Goal: Transaction & Acquisition: Purchase product/service

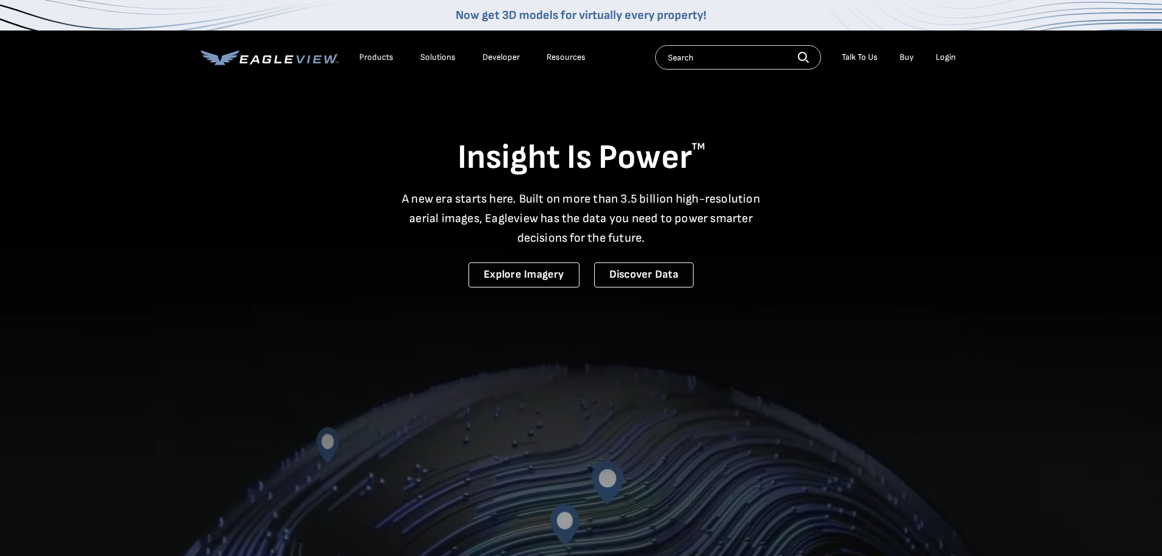
click at [951, 54] on div "Login" at bounding box center [946, 57] width 20 height 11
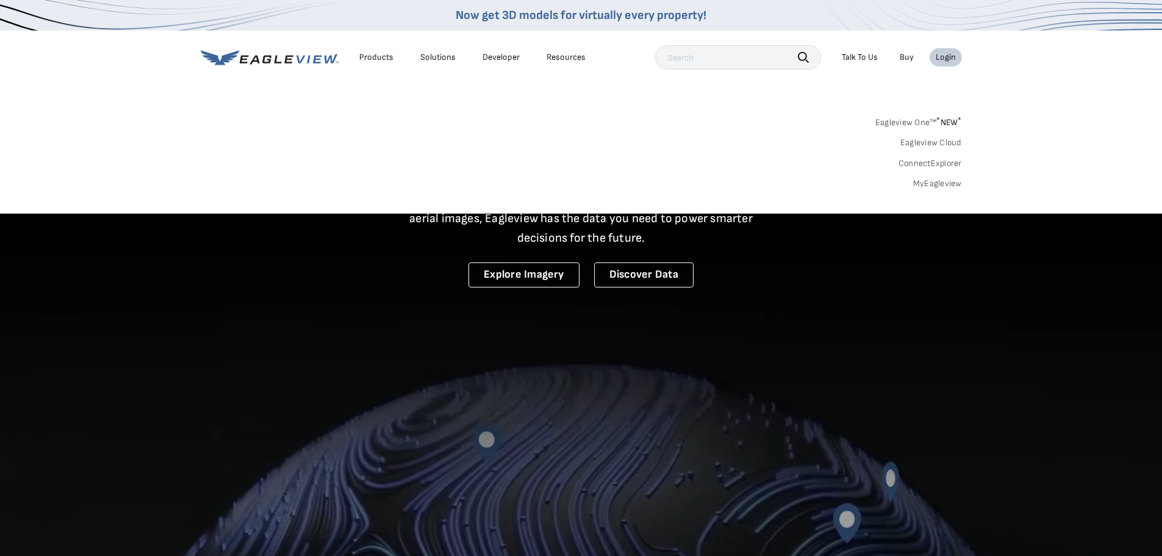
click at [935, 179] on link "MyEagleview" at bounding box center [937, 183] width 49 height 11
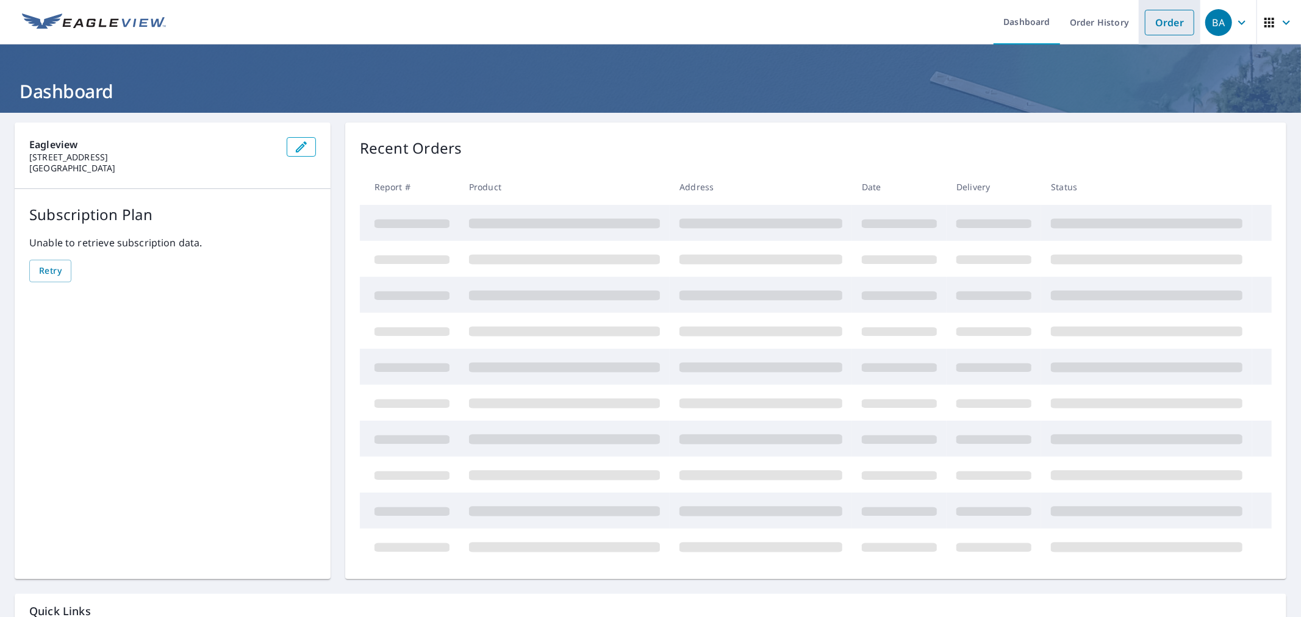
click at [1145, 20] on link "Order" at bounding box center [1169, 23] width 49 height 26
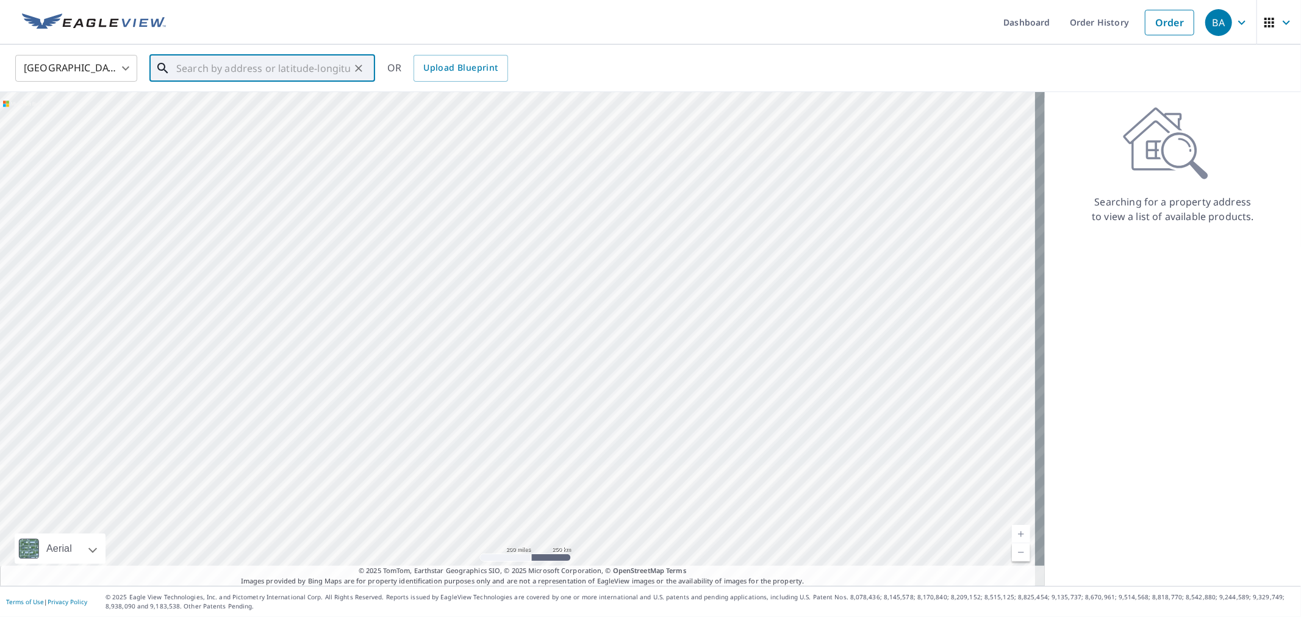
click at [267, 70] on input "text" at bounding box center [263, 68] width 174 height 34
paste input "429 North 9th St - Oskaloosa, Iowa Primary Structu"
type input "429 North 9th St - Oskaloosa, Iowa Primary Structu"
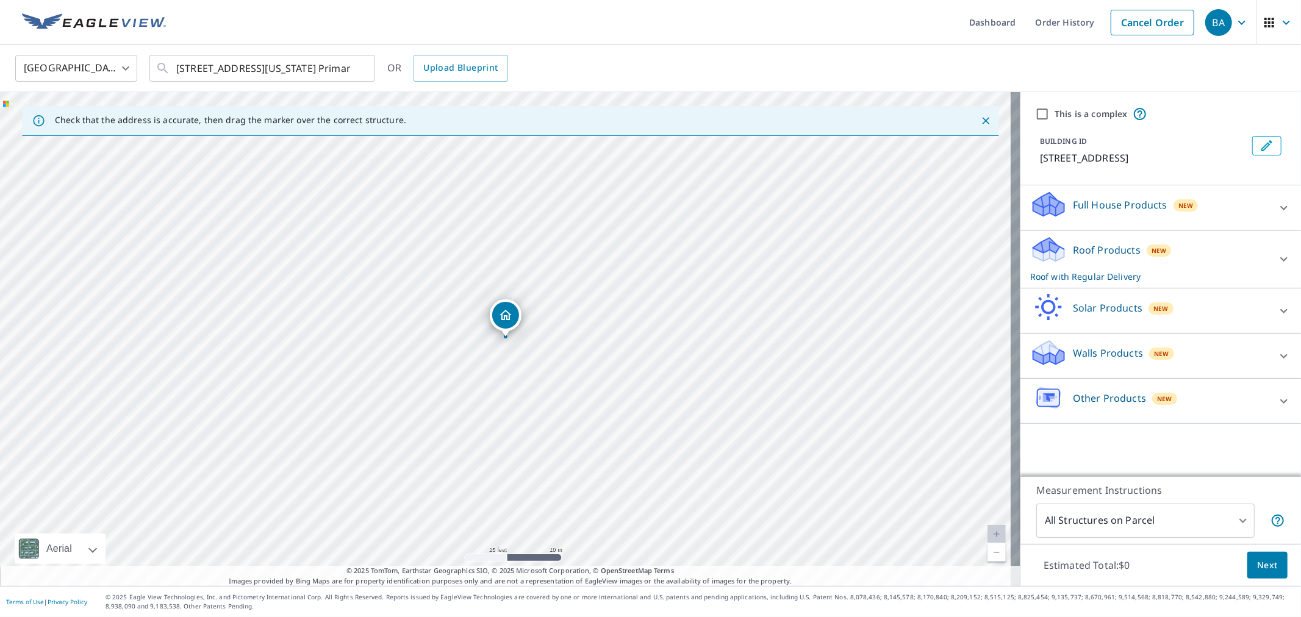
click at [1084, 259] on div "Roof Products New Roof with Regular Delivery" at bounding box center [1149, 260] width 239 height 48
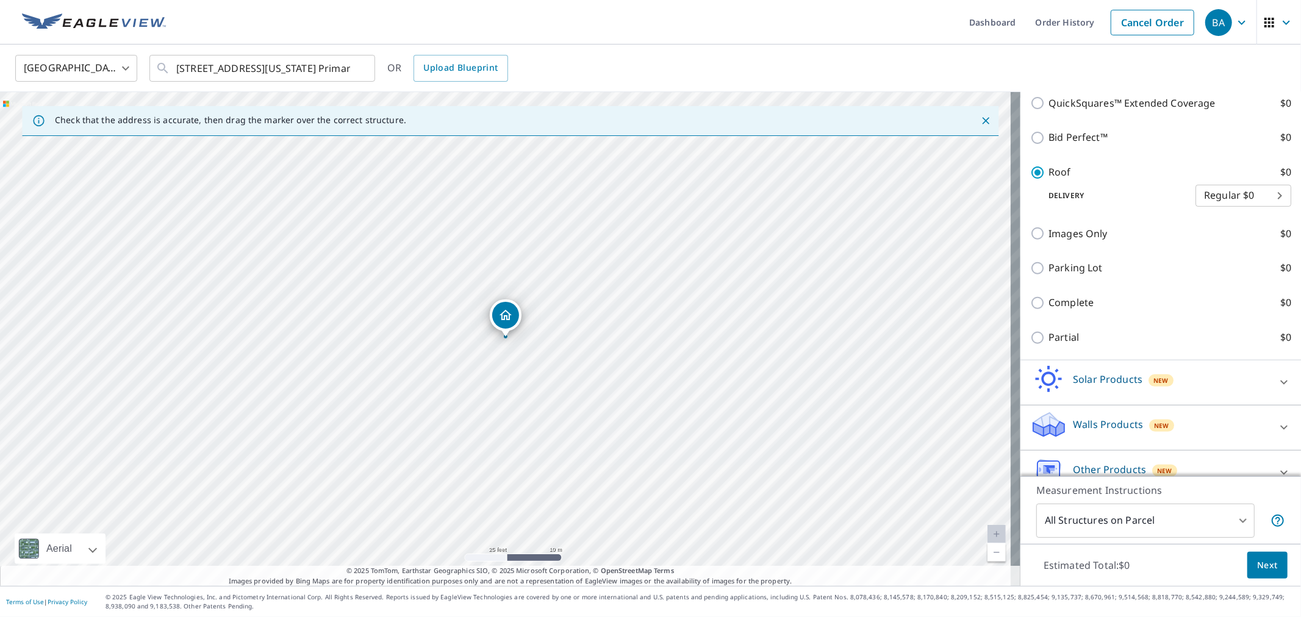
scroll to position [387, 0]
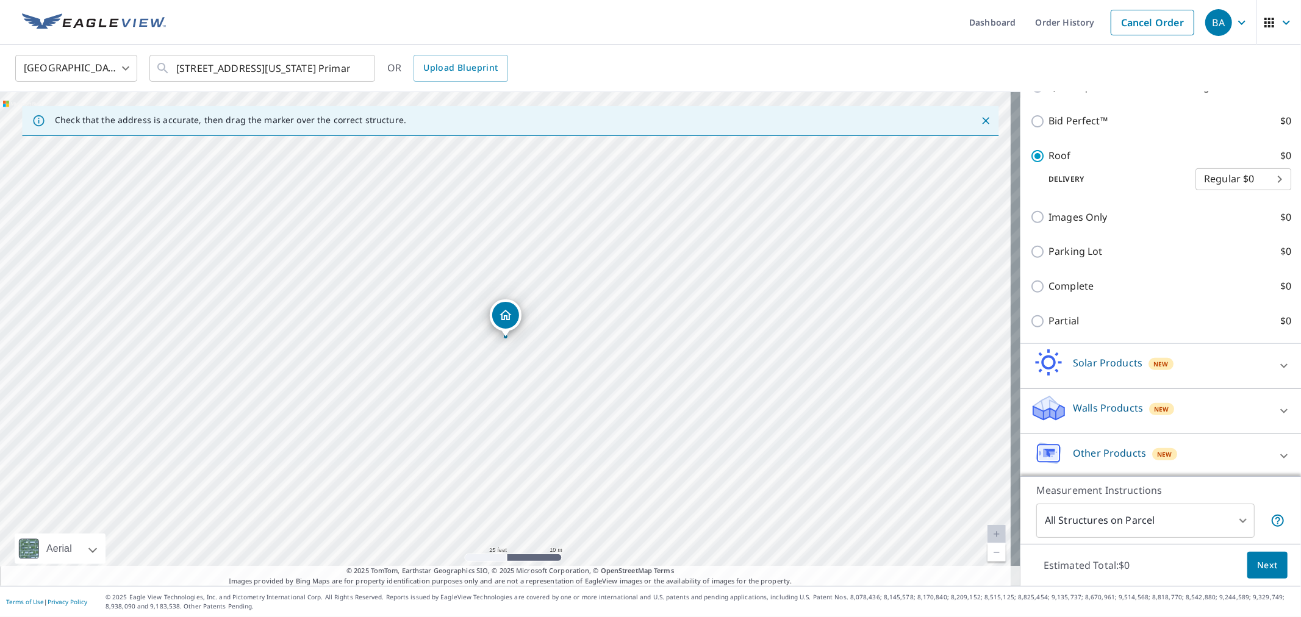
click at [1143, 523] on body "BA BA Dashboard Order History Cancel Order BA United States US ​ 429 North 9th …" at bounding box center [650, 308] width 1301 height 617
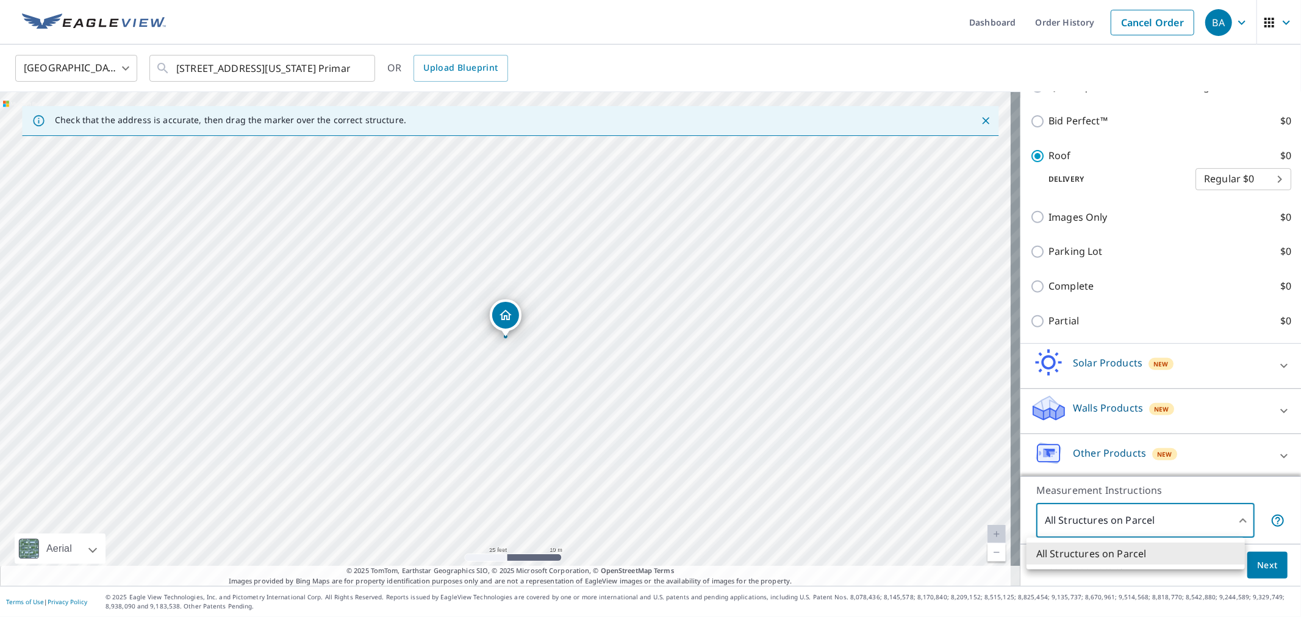
click at [1137, 548] on li "All Structures on Parcel" at bounding box center [1136, 554] width 218 height 22
click at [1248, 554] on button "Next" at bounding box center [1268, 565] width 40 height 27
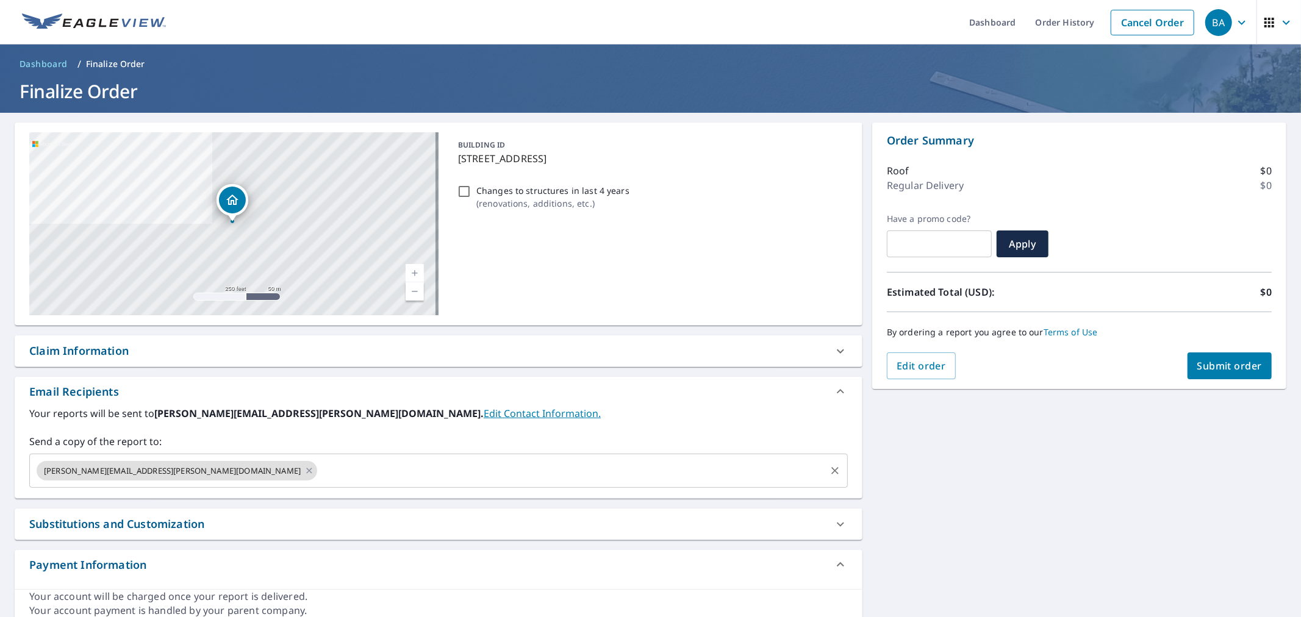
click at [319, 461] on input "text" at bounding box center [571, 470] width 505 height 23
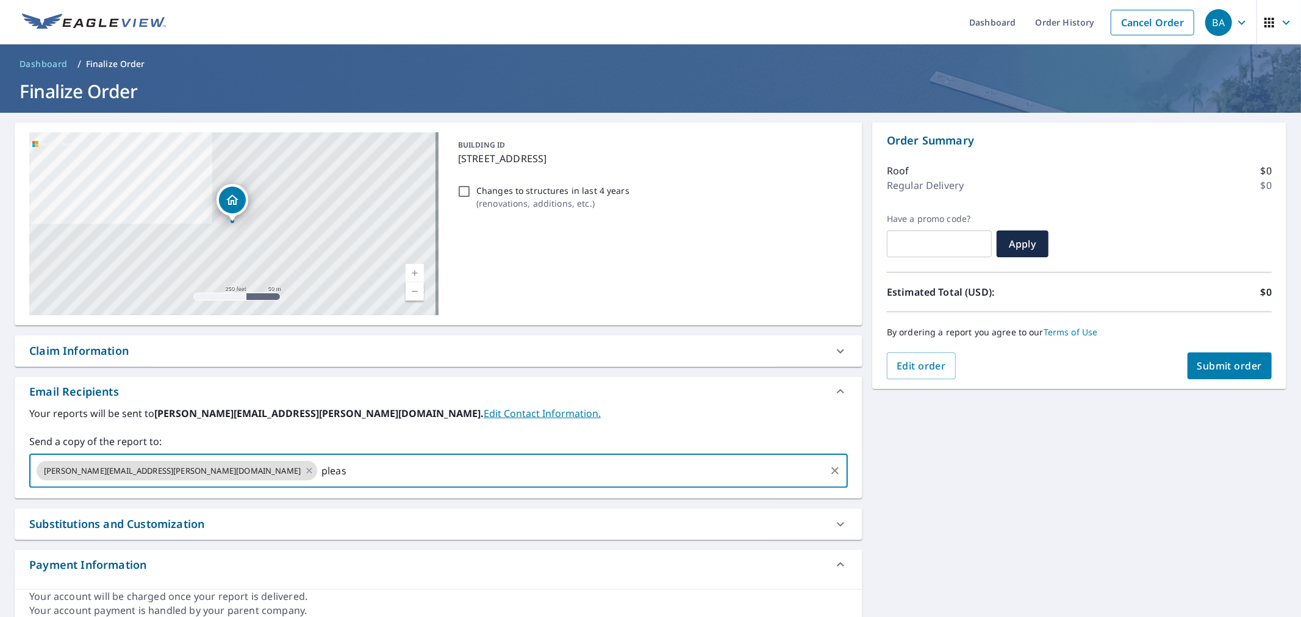
type input "please"
checkbox input "true"
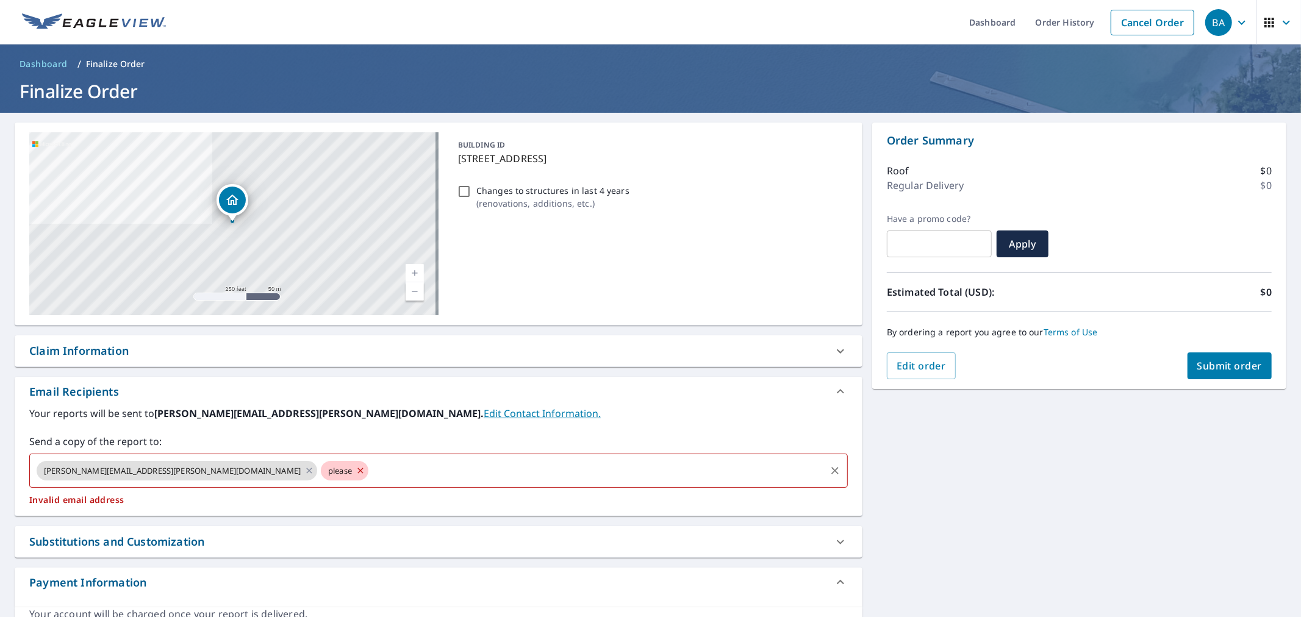
type input "p"
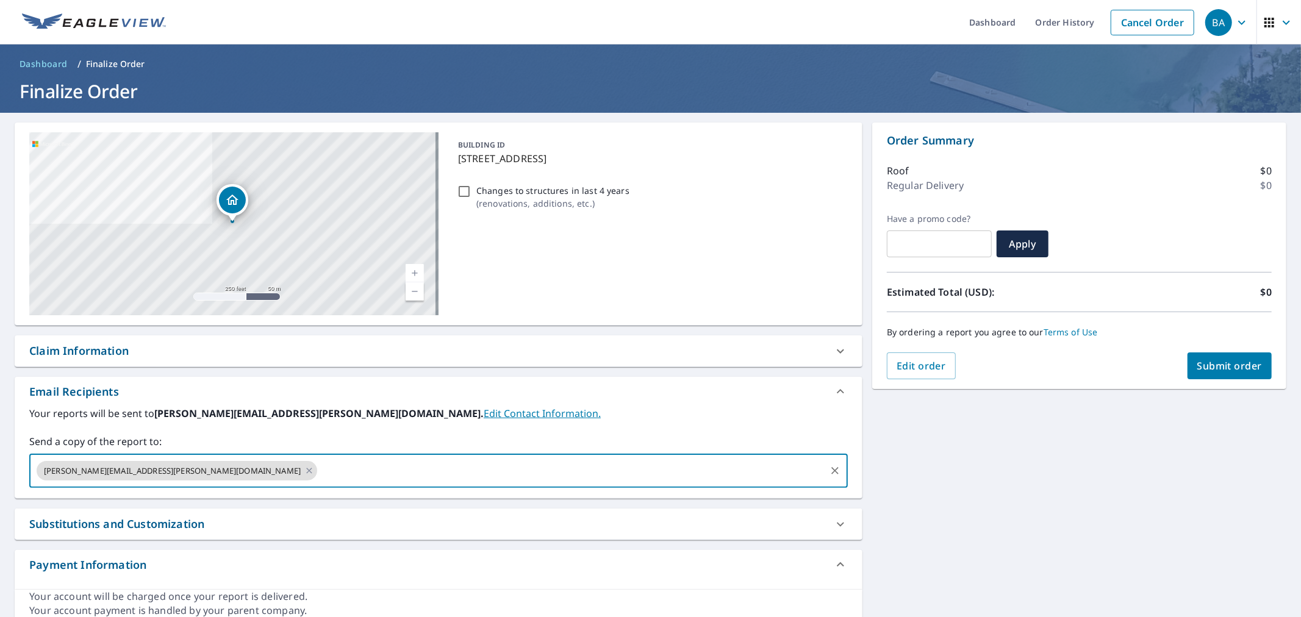
checkbox input "true"
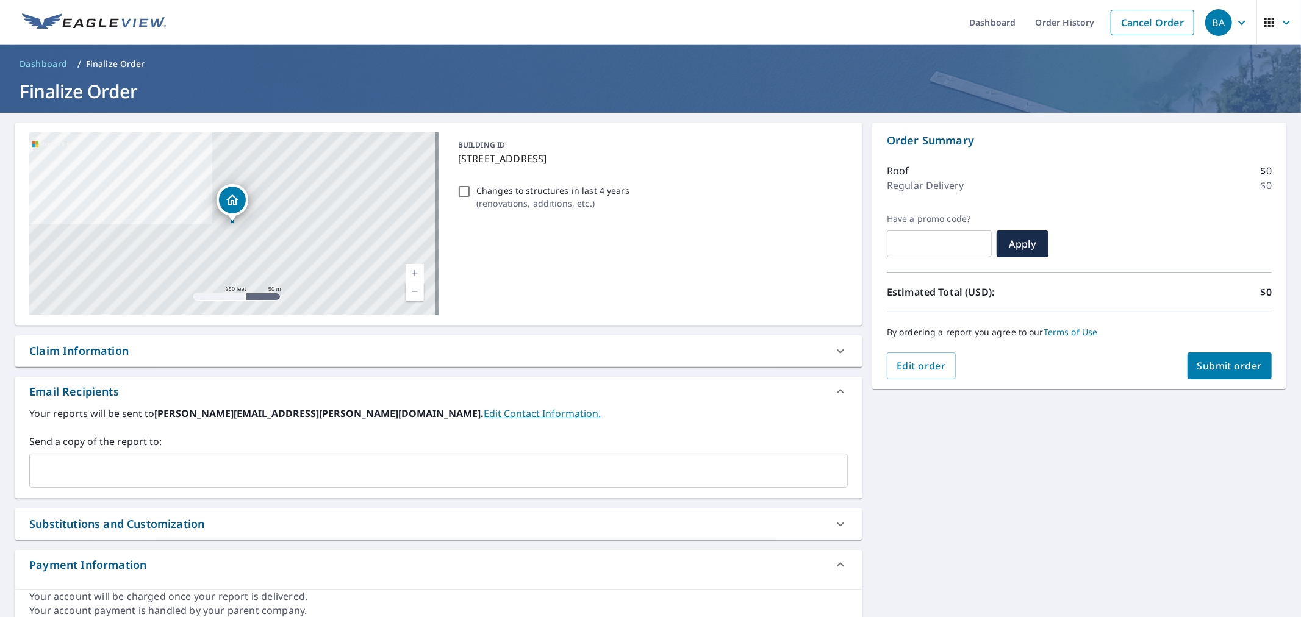
click at [191, 441] on label "Send a copy of the report to:" at bounding box center [438, 441] width 819 height 15
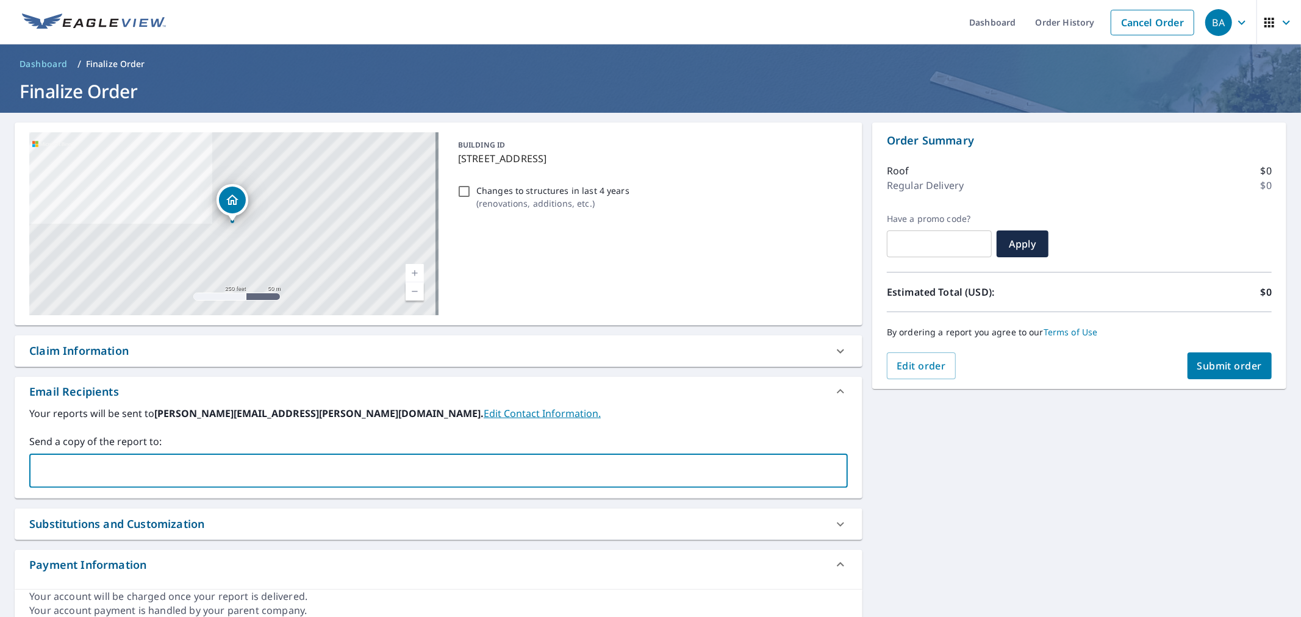
click at [88, 464] on input "text" at bounding box center [429, 470] width 789 height 23
paste input "adamsconstruction52577@gmail.com"
type input "adamsconstruction52577@gmail.com"
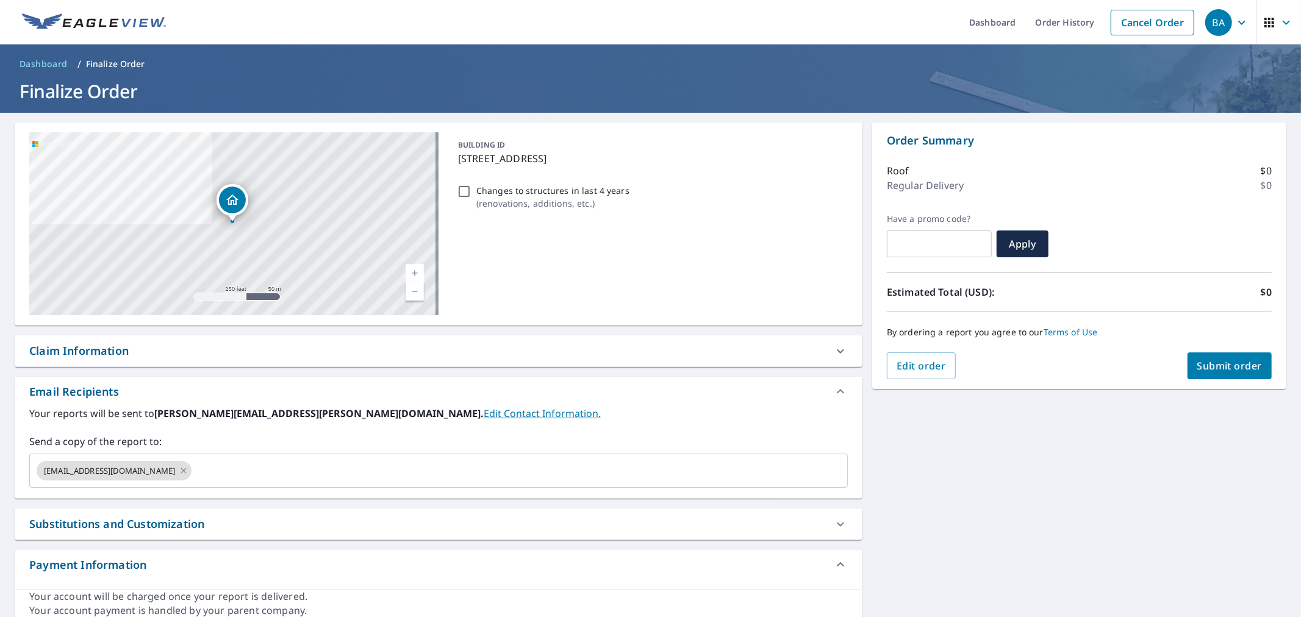
click at [167, 336] on div "Claim Information" at bounding box center [439, 351] width 848 height 31
checkbox input "true"
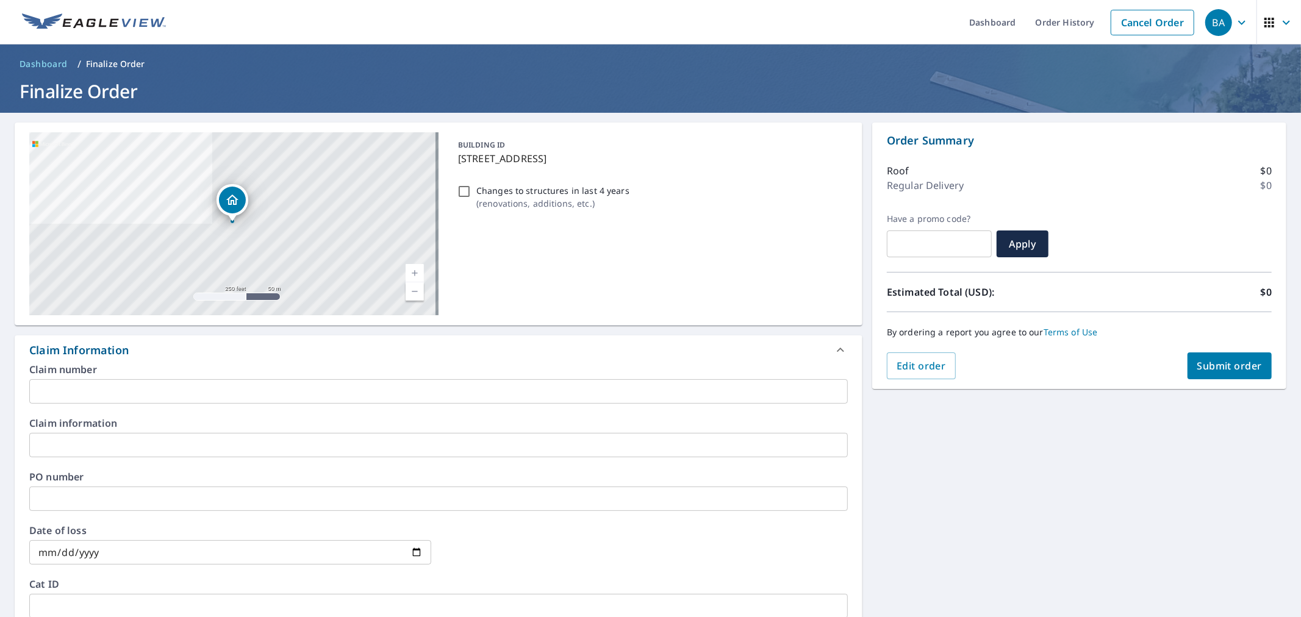
click at [135, 397] on input "text" at bounding box center [438, 391] width 819 height 24
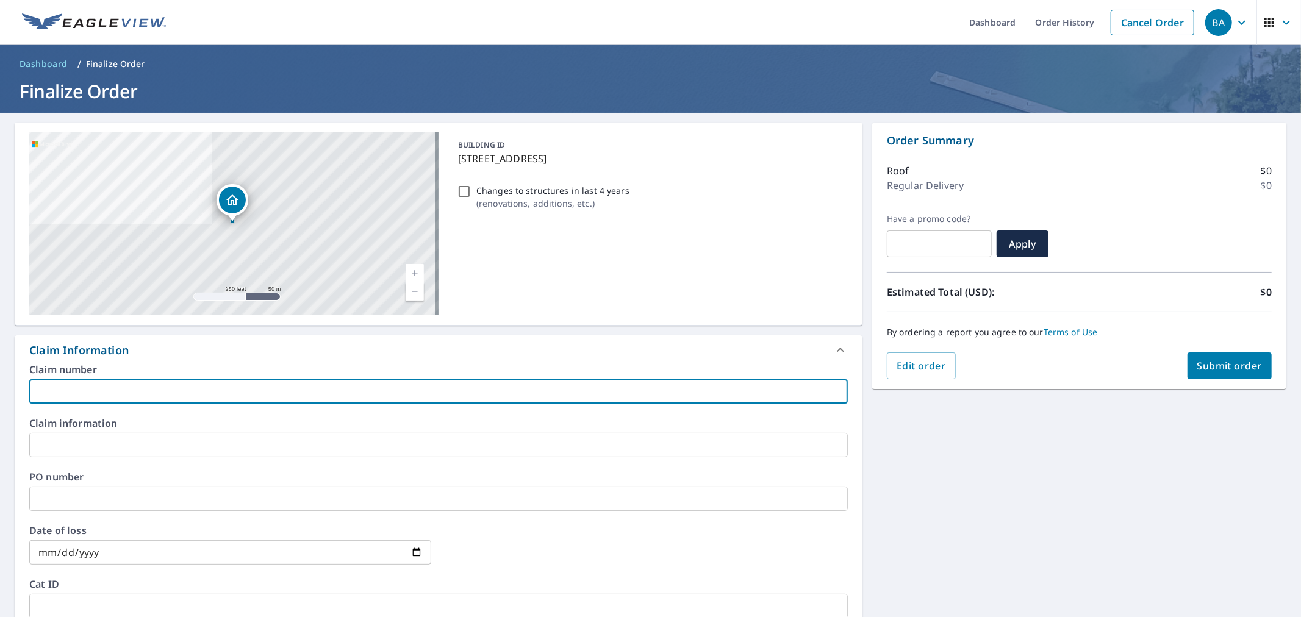
type input "PLEASE PROCESS AS LIVE ORDER"
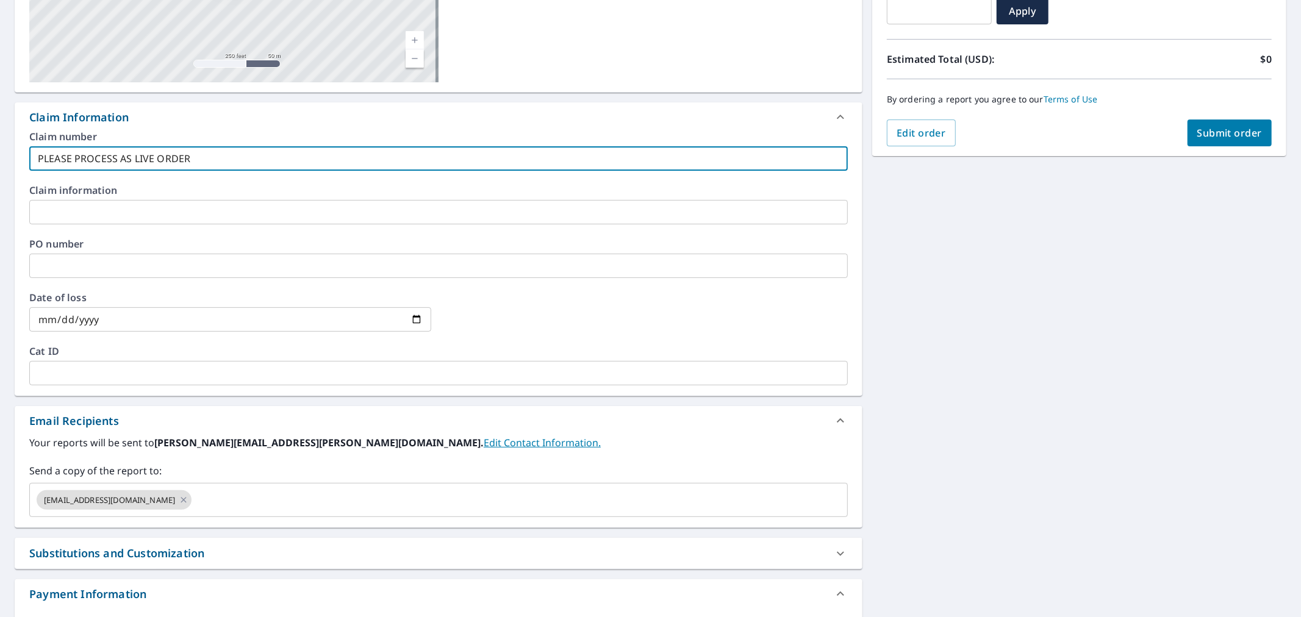
scroll to position [271, 0]
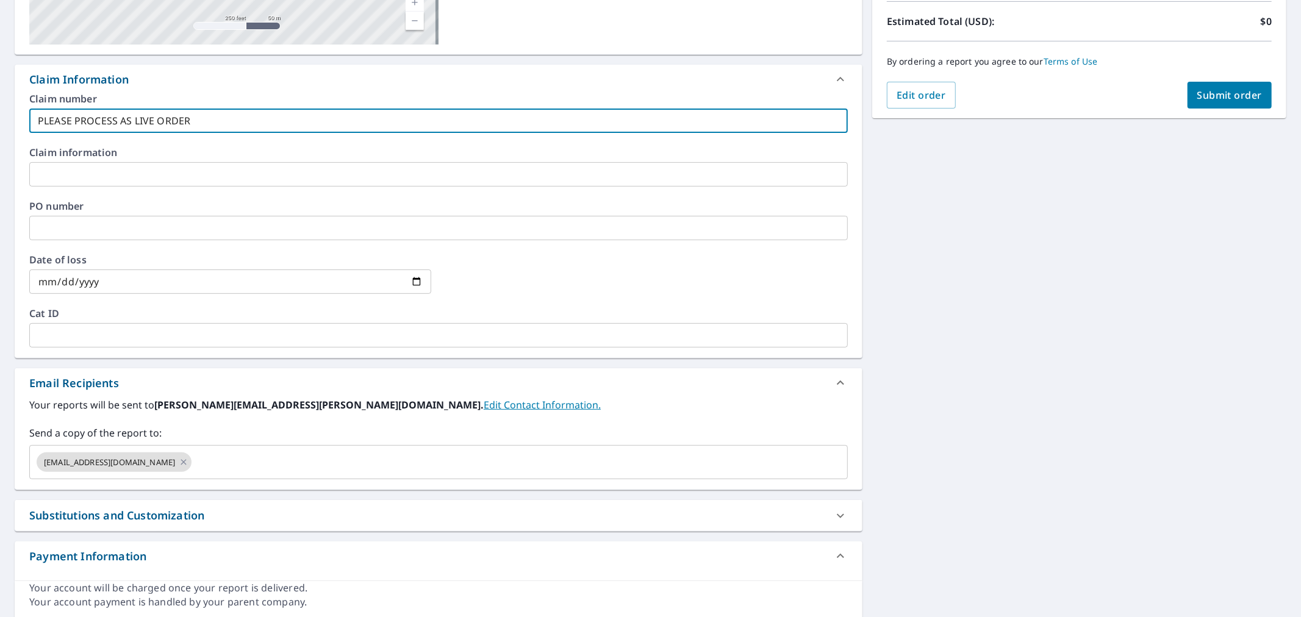
click at [1204, 90] on span "Submit order" at bounding box center [1230, 94] width 65 height 13
checkbox input "true"
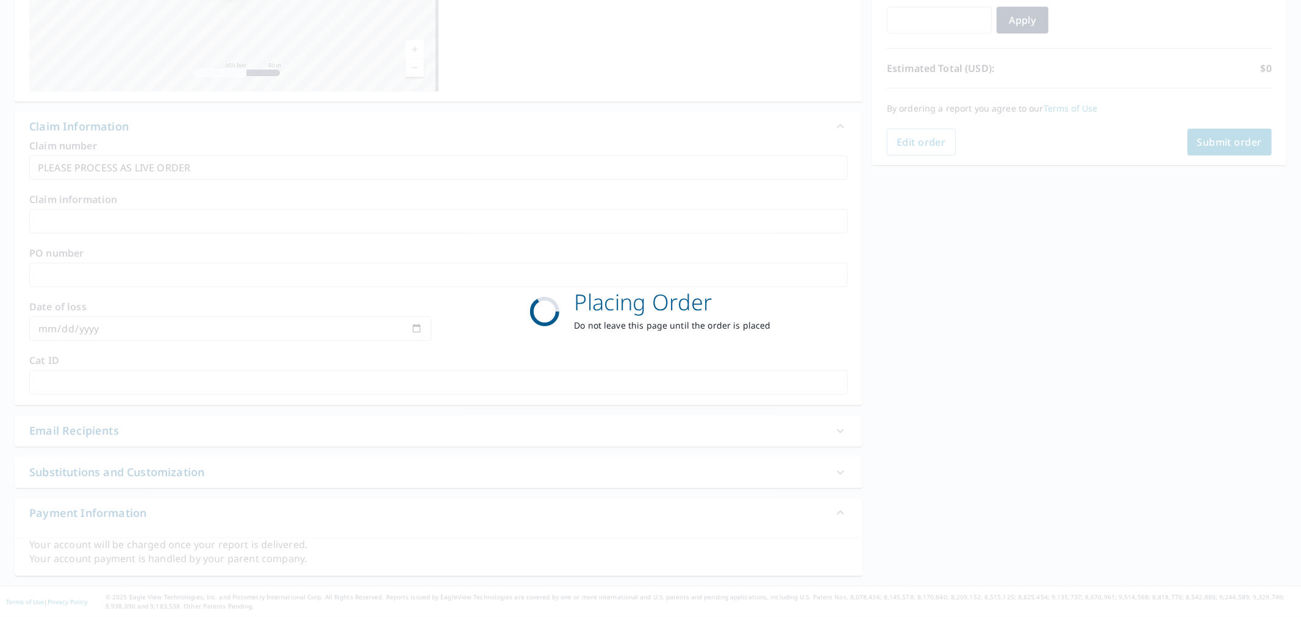
scroll to position [223, 0]
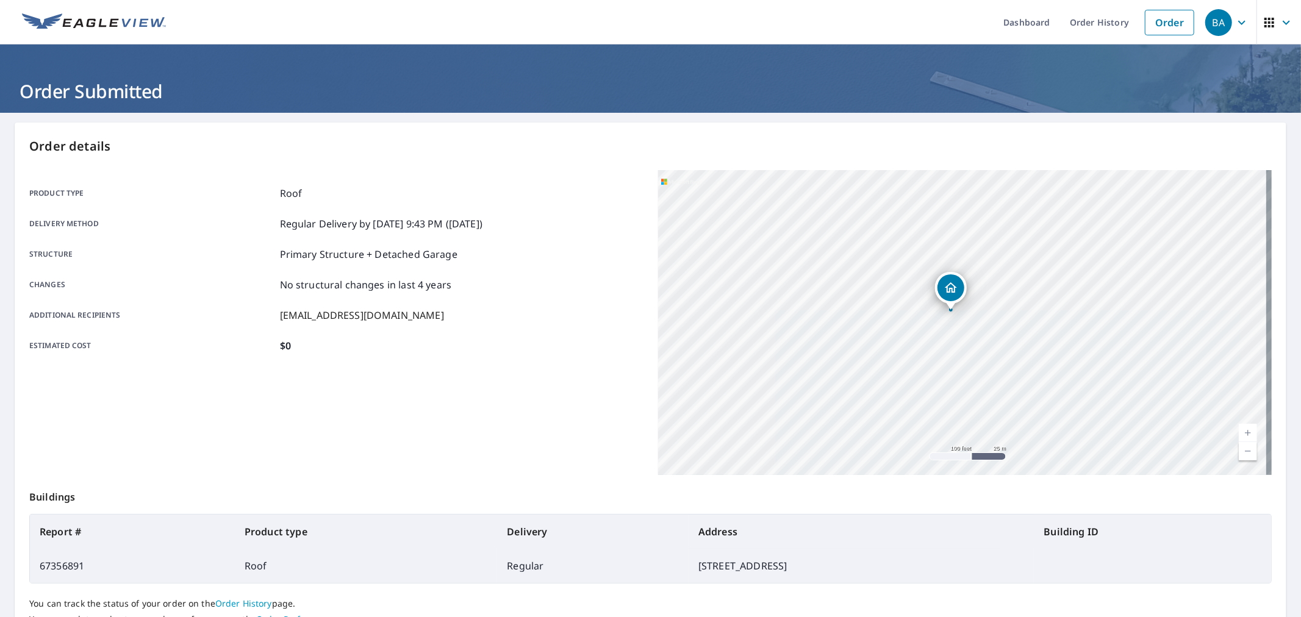
drag, startPoint x: 82, startPoint y: 107, endPoint x: 84, endPoint y: 96, distance: 11.8
click at [82, 107] on header "Order Submitted" at bounding box center [650, 79] width 1301 height 68
click at [84, 93] on h1 "Order Submitted" at bounding box center [651, 91] width 1272 height 25
click at [1163, 32] on link "Order" at bounding box center [1169, 23] width 49 height 26
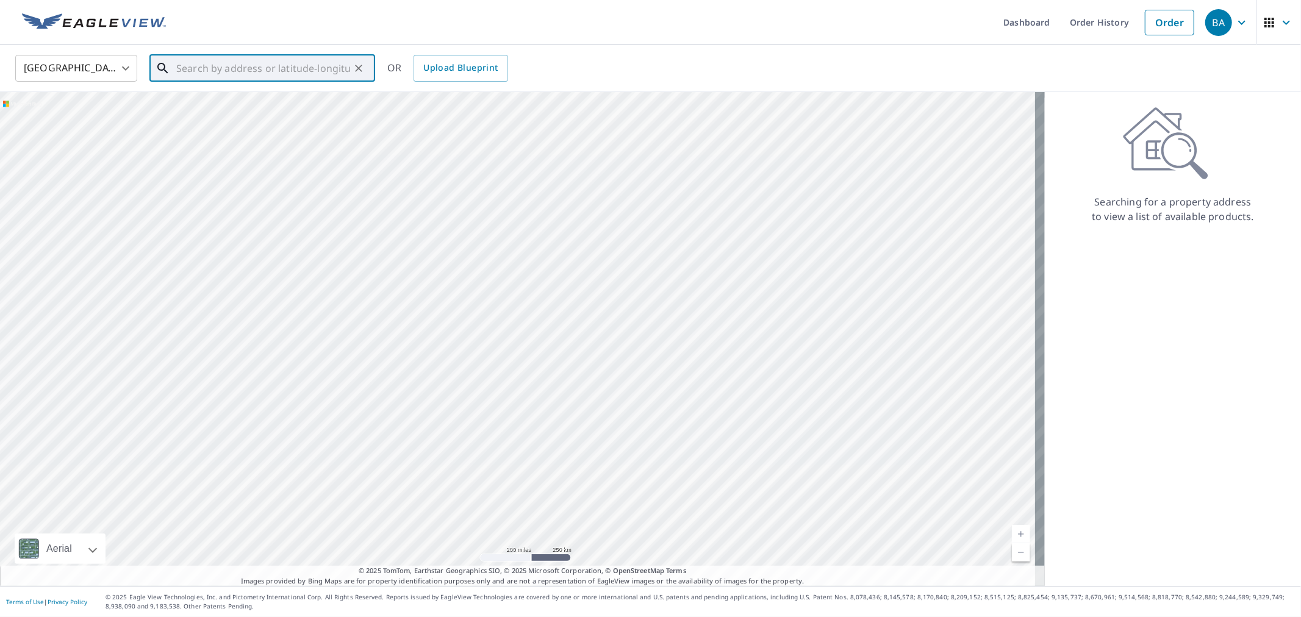
click at [287, 68] on input "text" at bounding box center [263, 68] width 174 height 34
paste input "3200 N. 61st St, Lincoln, NE 68507"
click at [281, 96] on span "3200 N 61st St" at bounding box center [270, 103] width 192 height 15
type input "3200 N 61st St Lincoln, NE 68507"
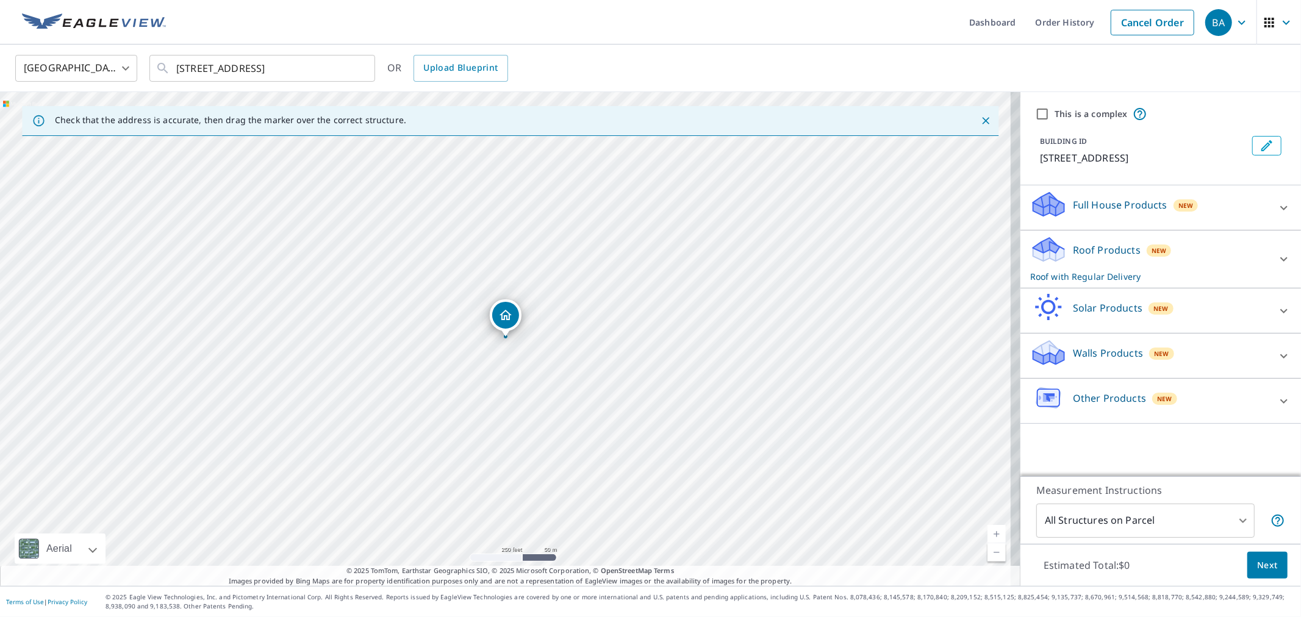
click at [1093, 206] on p "Full House Products" at bounding box center [1120, 205] width 95 height 15
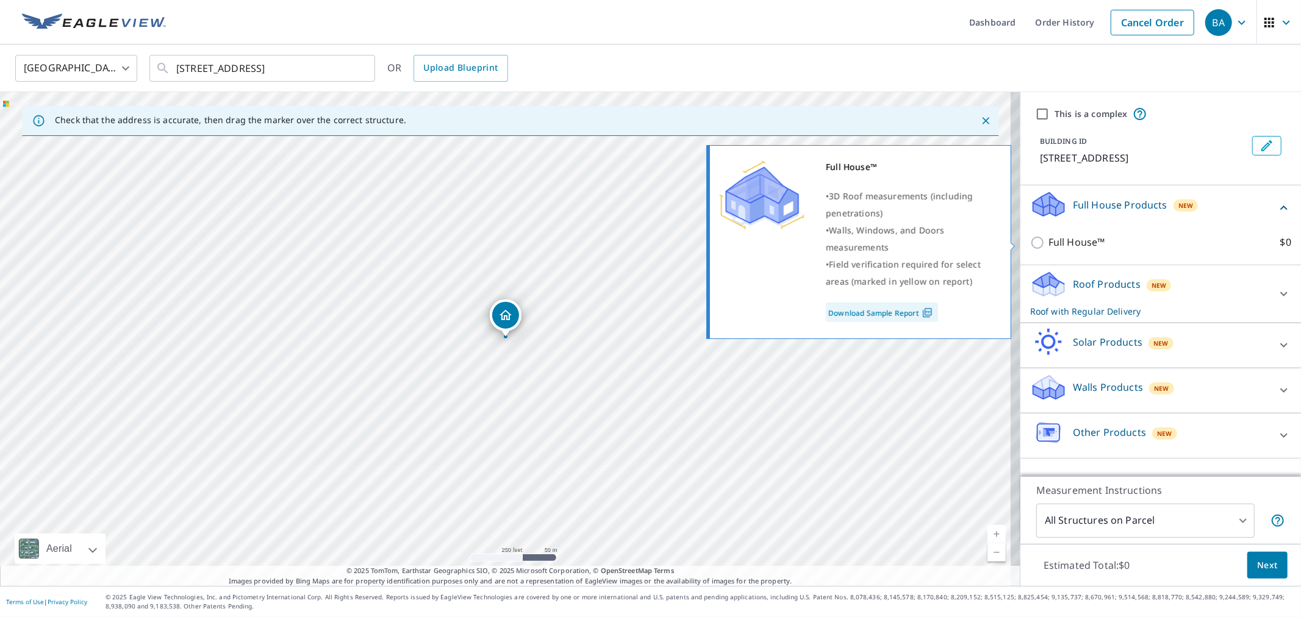
click at [1030, 240] on input "Full House™ $0" at bounding box center [1039, 243] width 18 height 15
checkbox input "true"
checkbox input "false"
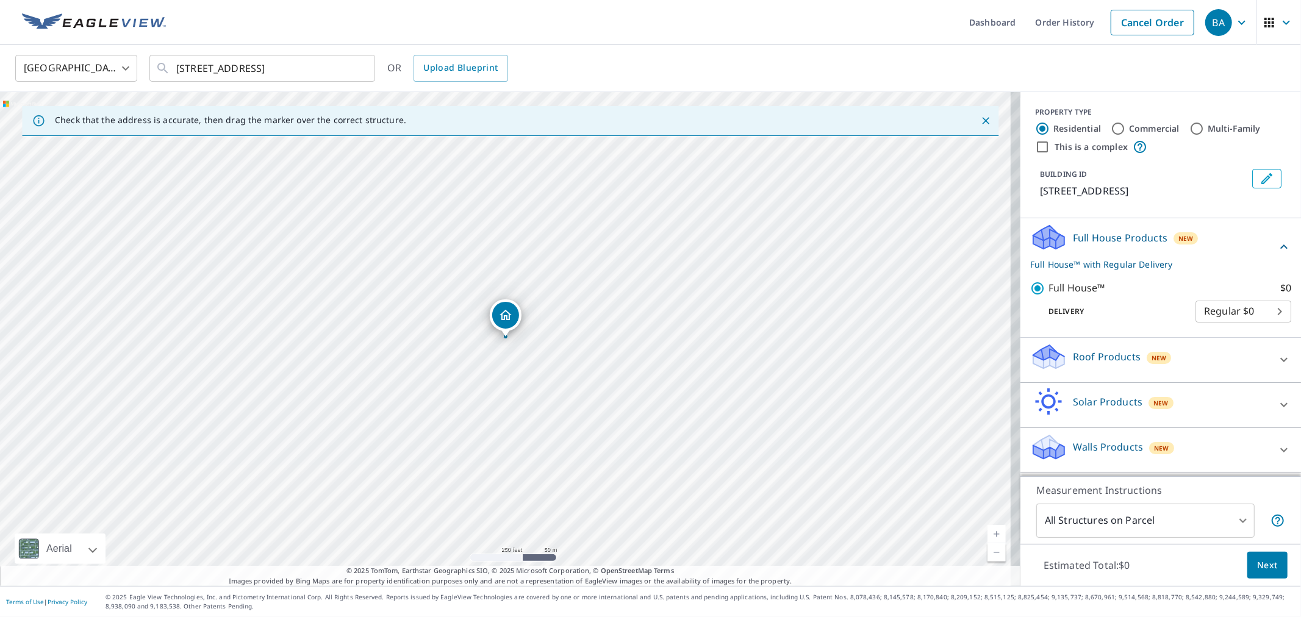
click at [1262, 570] on span "Next" at bounding box center [1267, 565] width 21 height 15
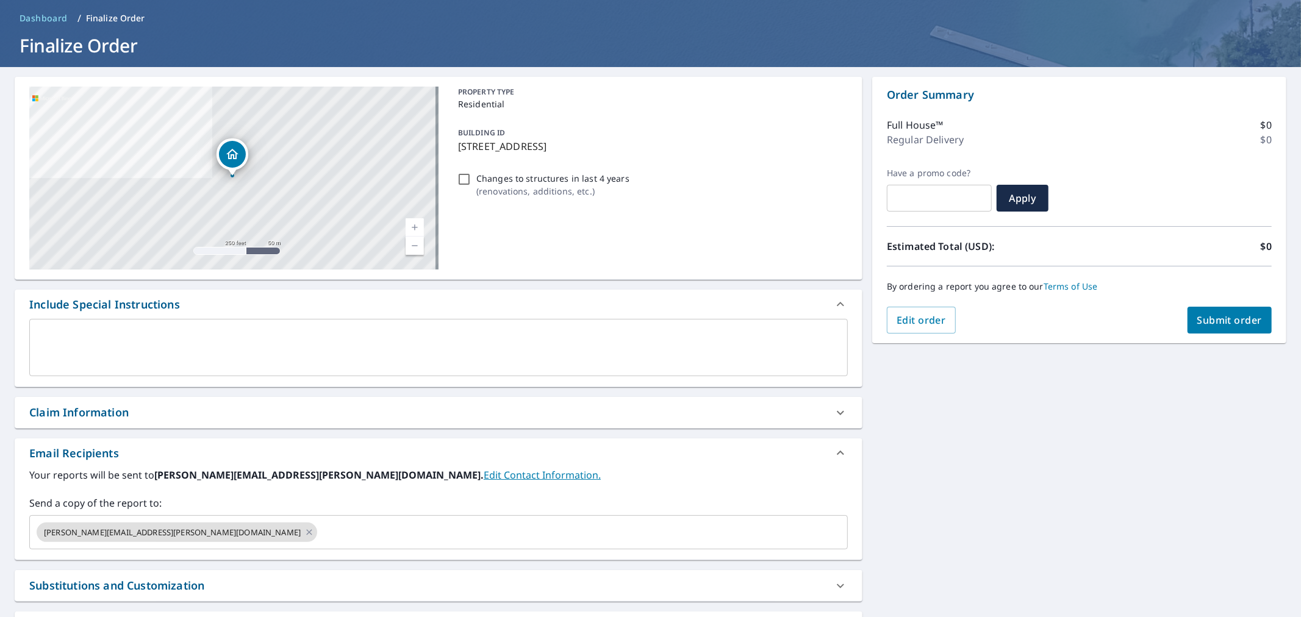
scroll to position [68, 0]
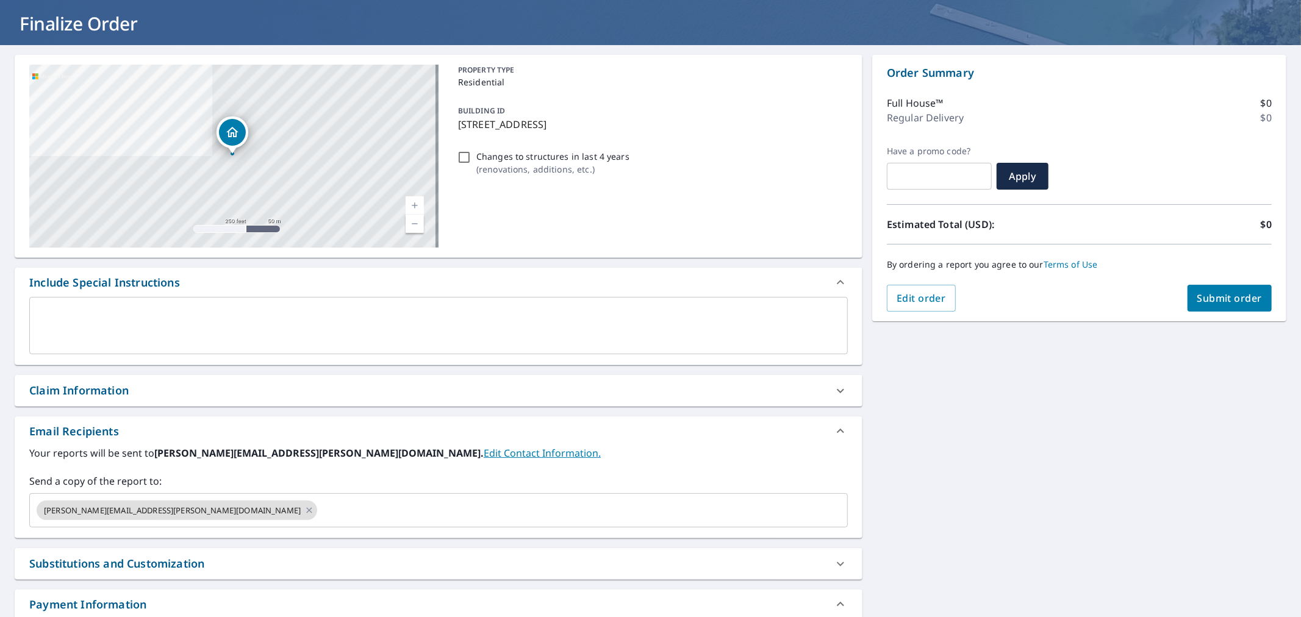
click at [78, 303] on div "x ​" at bounding box center [438, 325] width 819 height 57
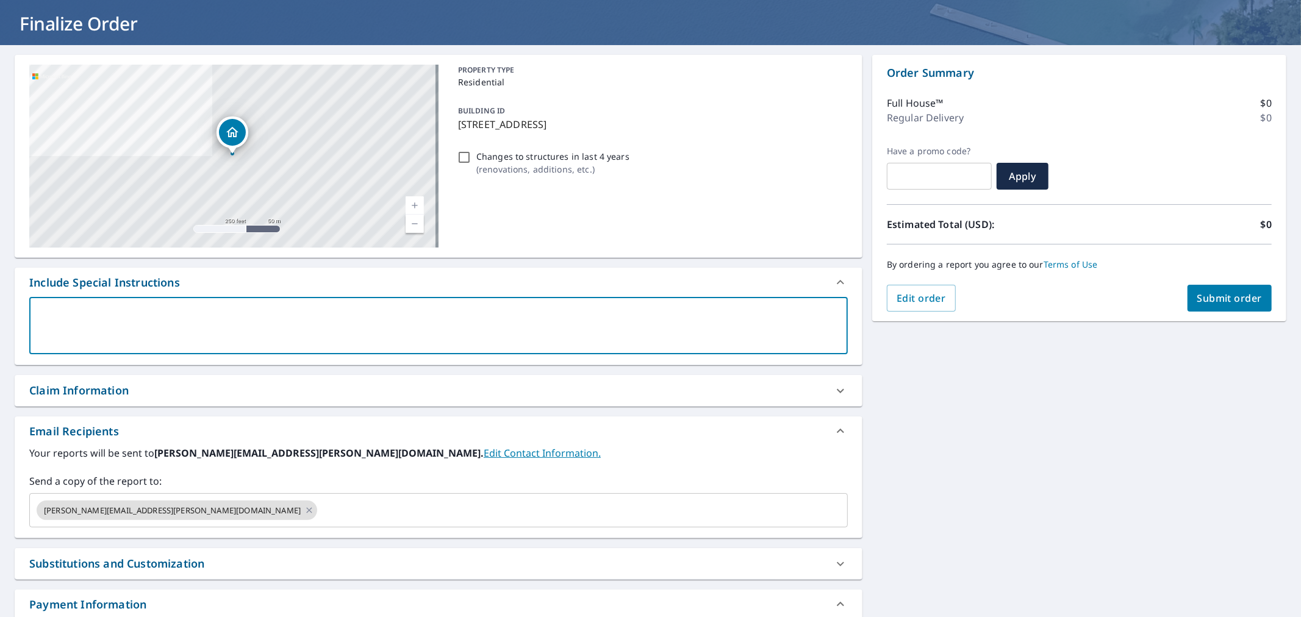
type textarea "P"
type textarea "x"
checkbox input "true"
type textarea "Pl"
type textarea "x"
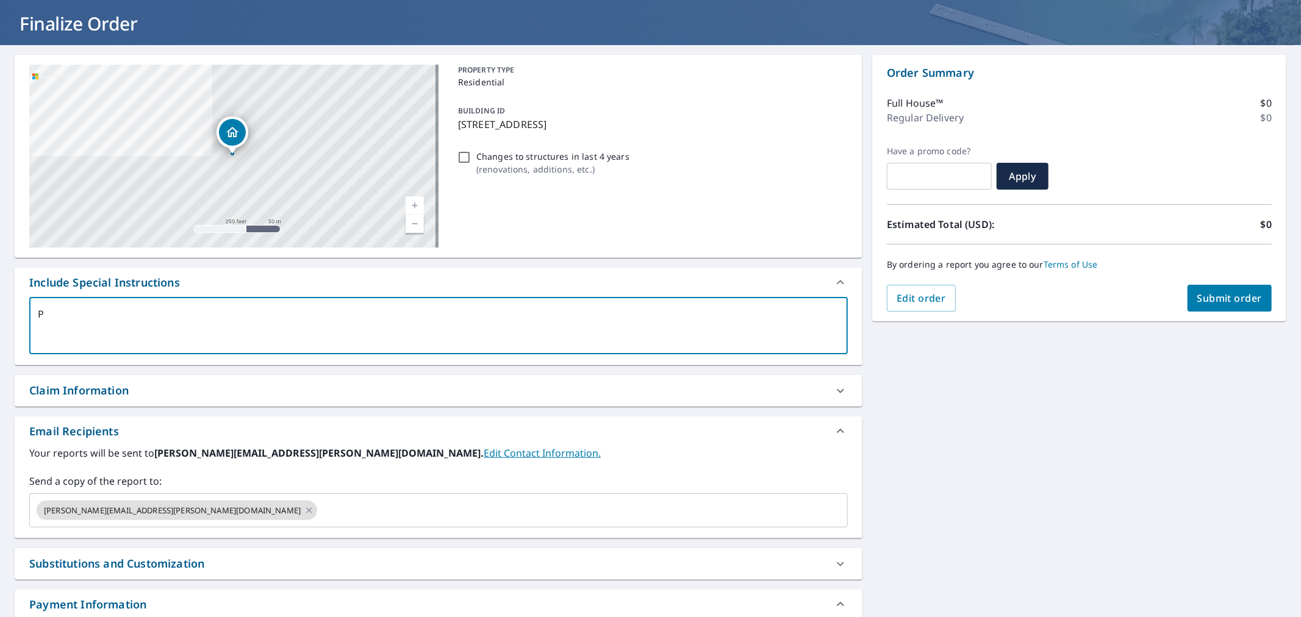
checkbox input "true"
type textarea "Ple"
type textarea "x"
checkbox input "true"
type textarea "Plea"
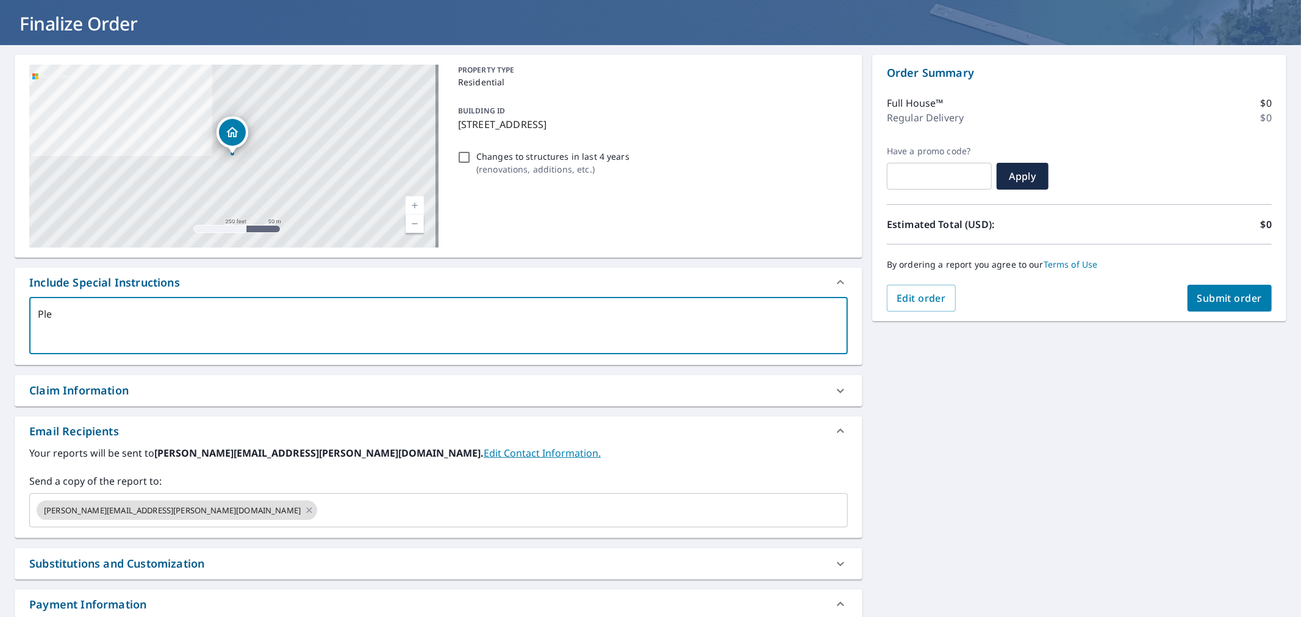
type textarea "x"
checkbox input "true"
type textarea "Pleas"
type textarea "x"
checkbox input "true"
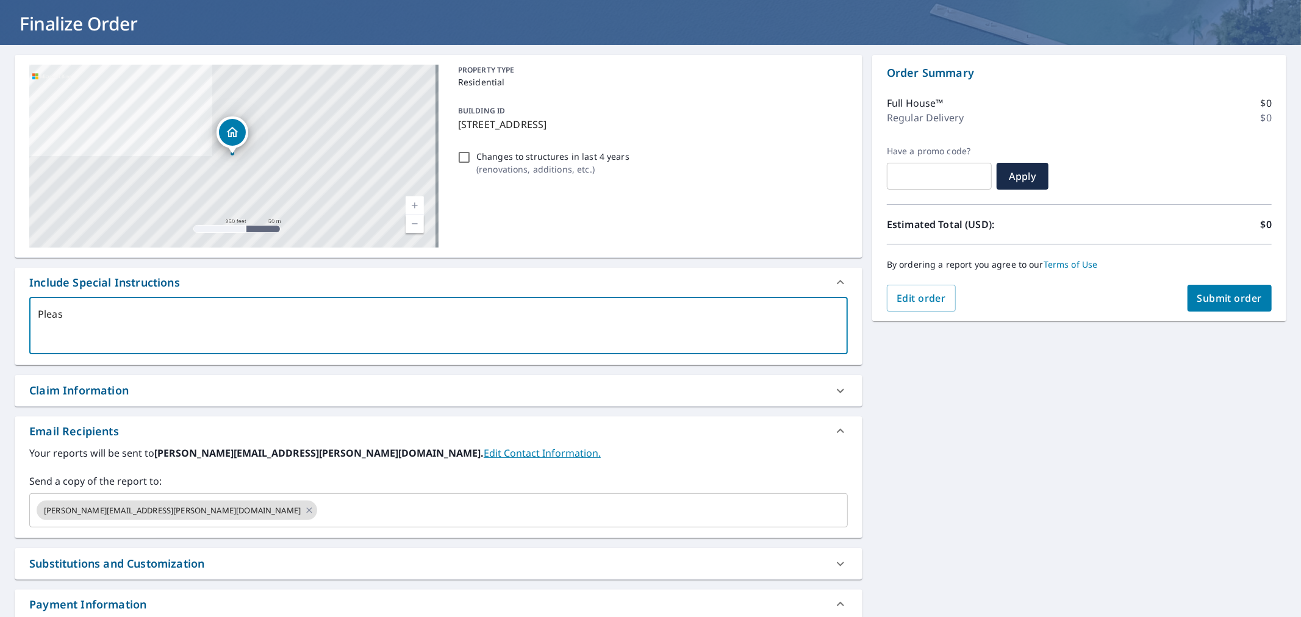
type textarea "Please"
type textarea "x"
checkbox input "true"
type textarea "Please"
type textarea "x"
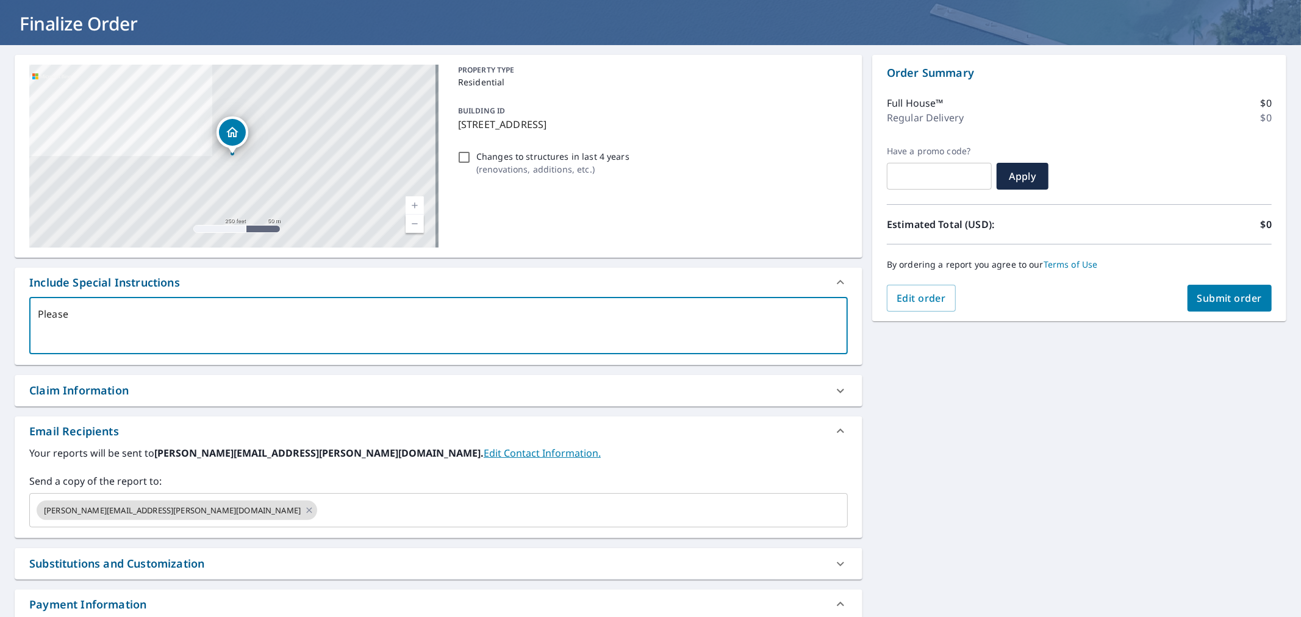
checkbox input "true"
type textarea "Please P"
type textarea "x"
checkbox input "true"
type textarea "Please Pr"
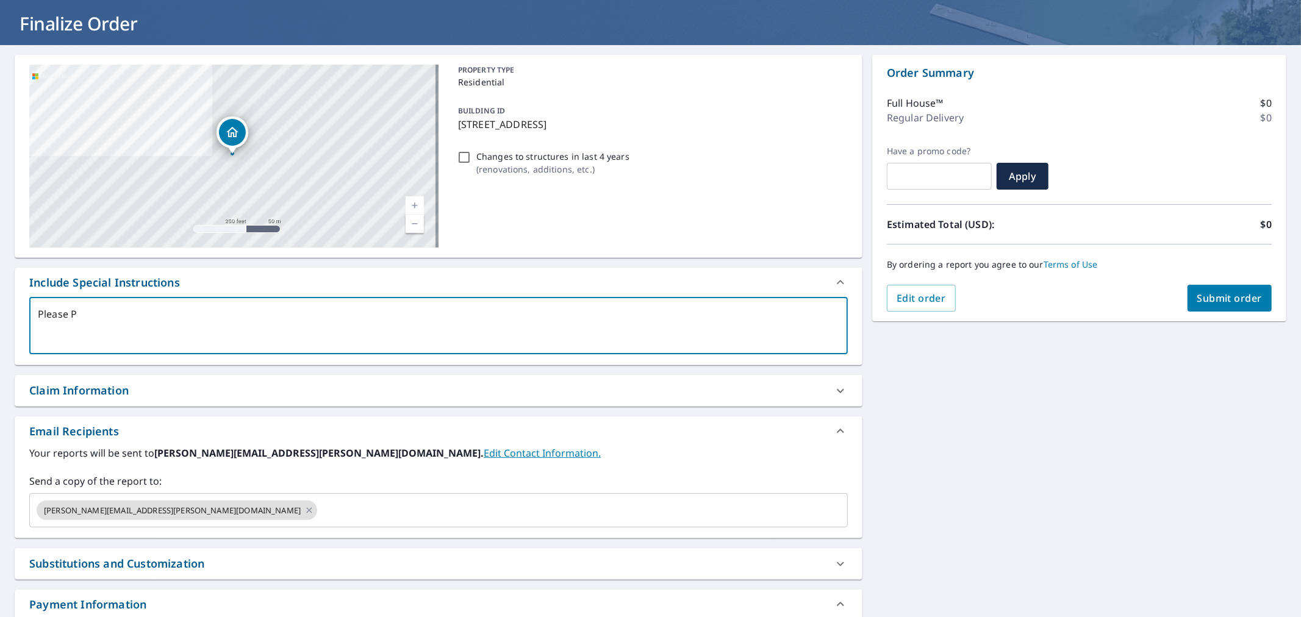
type textarea "x"
checkbox input "true"
type textarea "Please Pro"
type textarea "x"
checkbox input "true"
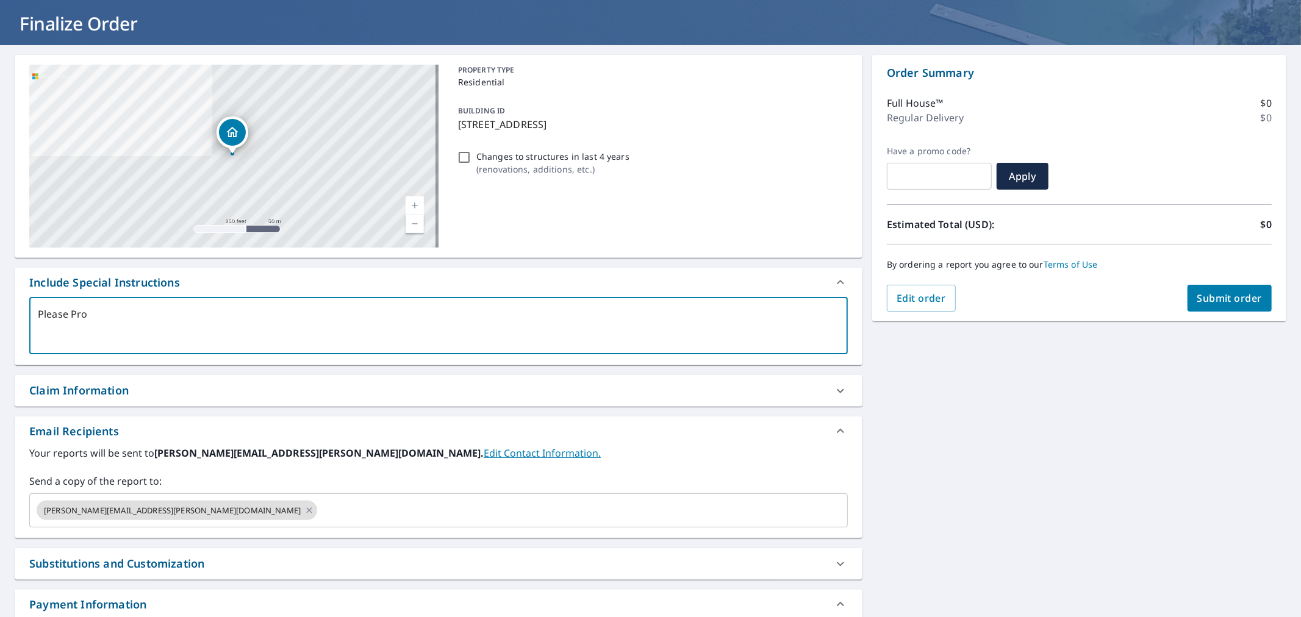
type textarea "Please Proc"
type textarea "x"
checkbox input "true"
type textarea "Please Proce"
type textarea "x"
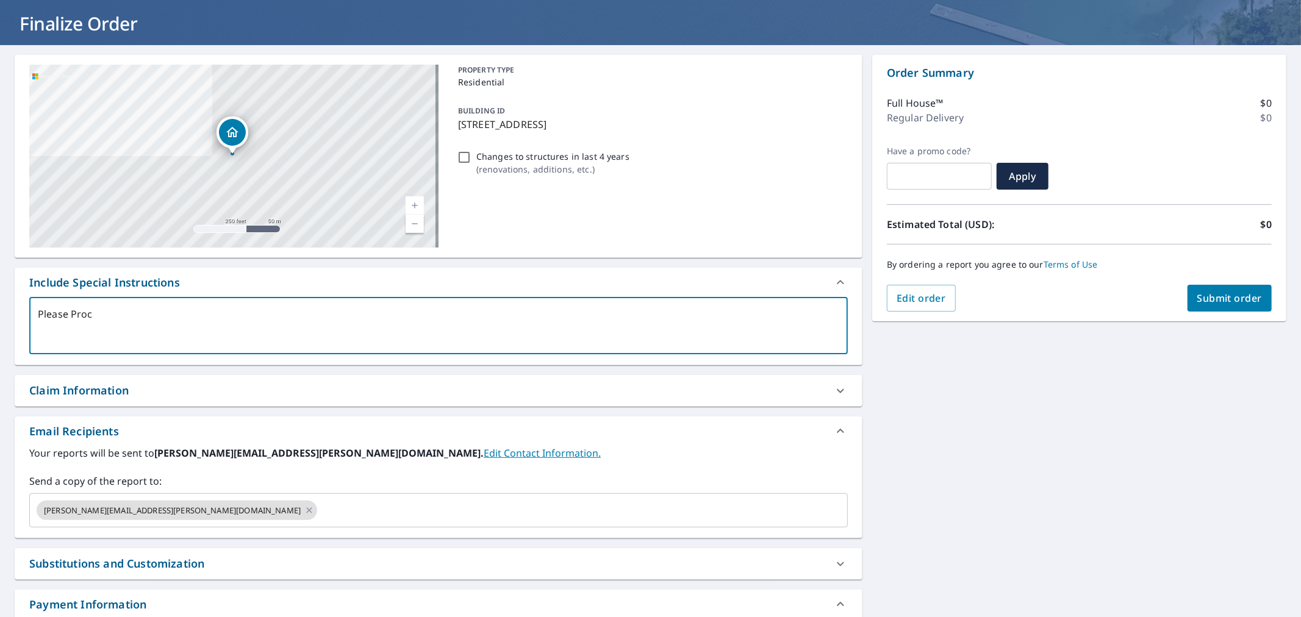
checkbox input "true"
type textarea "Please Proces"
type textarea "x"
checkbox input "true"
type textarea "Please Process"
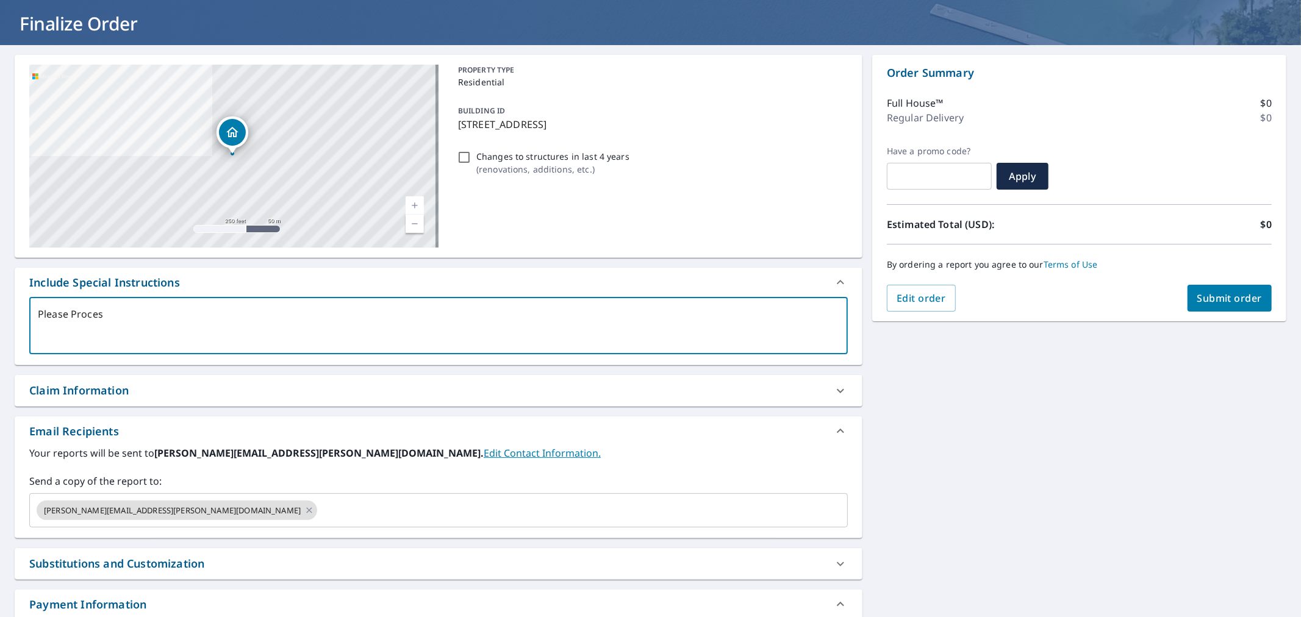
type textarea "x"
checkbox input "true"
type textarea "Please Process"
type textarea "x"
checkbox input "true"
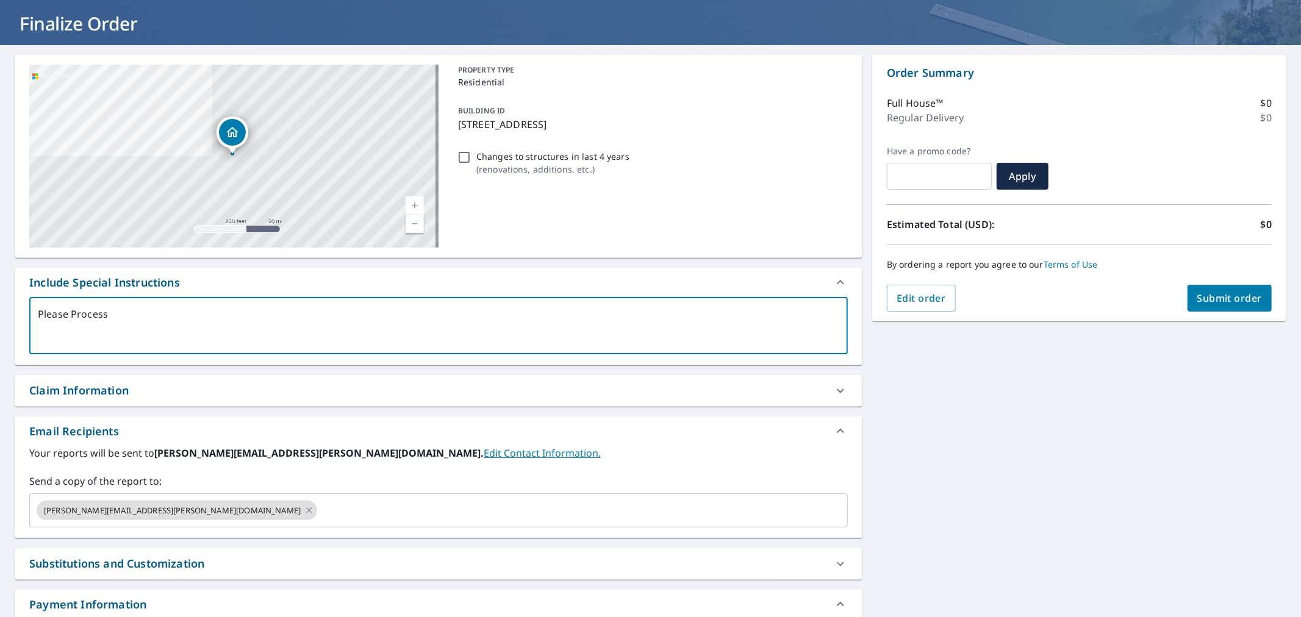
type textarea "Please Process a"
type textarea "x"
checkbox input "true"
type textarea "Please Process as"
type textarea "x"
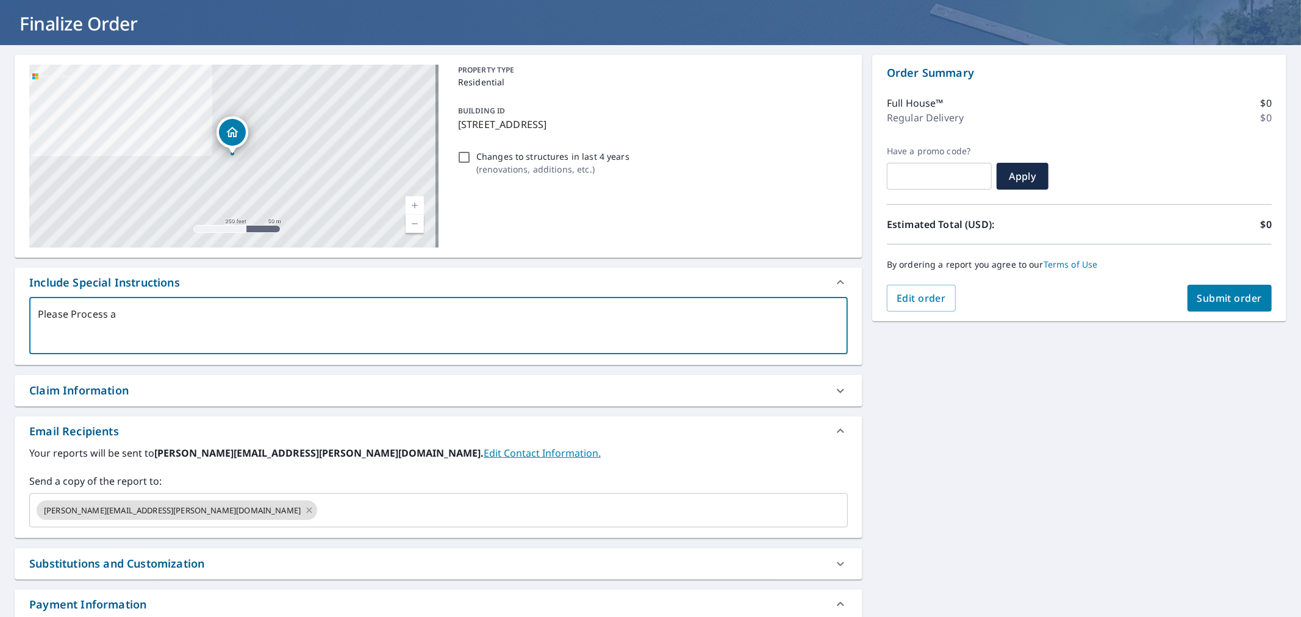
checkbox input "true"
type textarea "Please Process as"
type textarea "x"
checkbox input "true"
type textarea "Please Process as L"
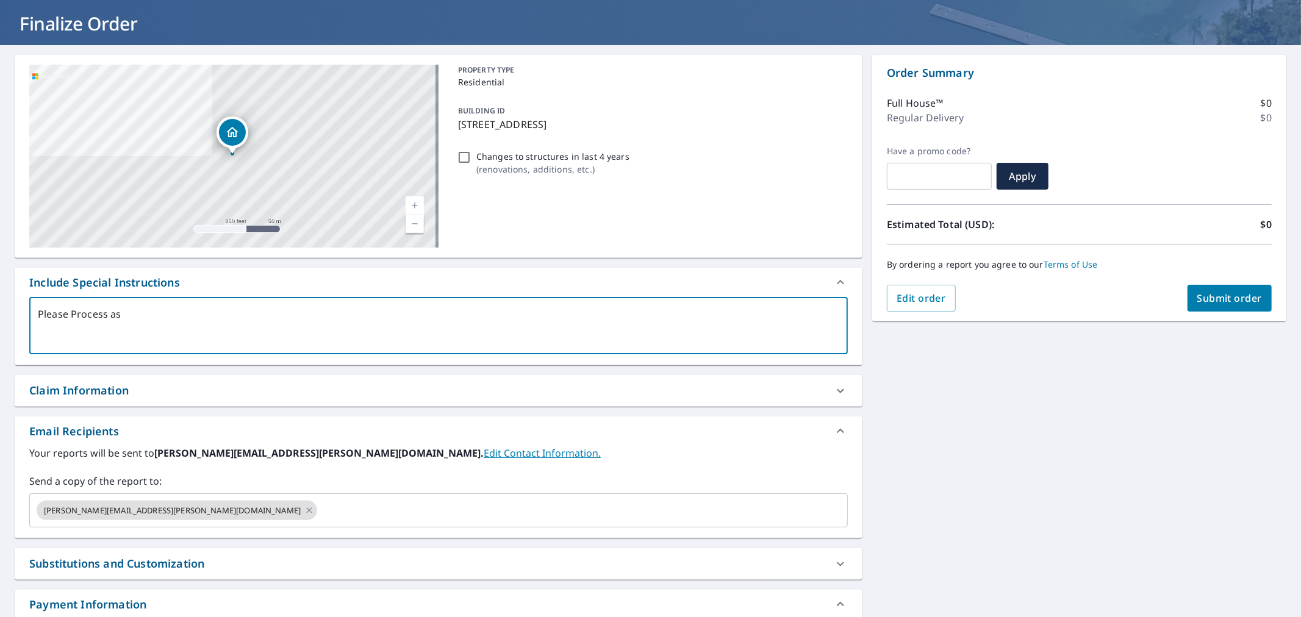
type textarea "x"
checkbox input "true"
type textarea "Please Process as Lv"
type textarea "x"
checkbox input "true"
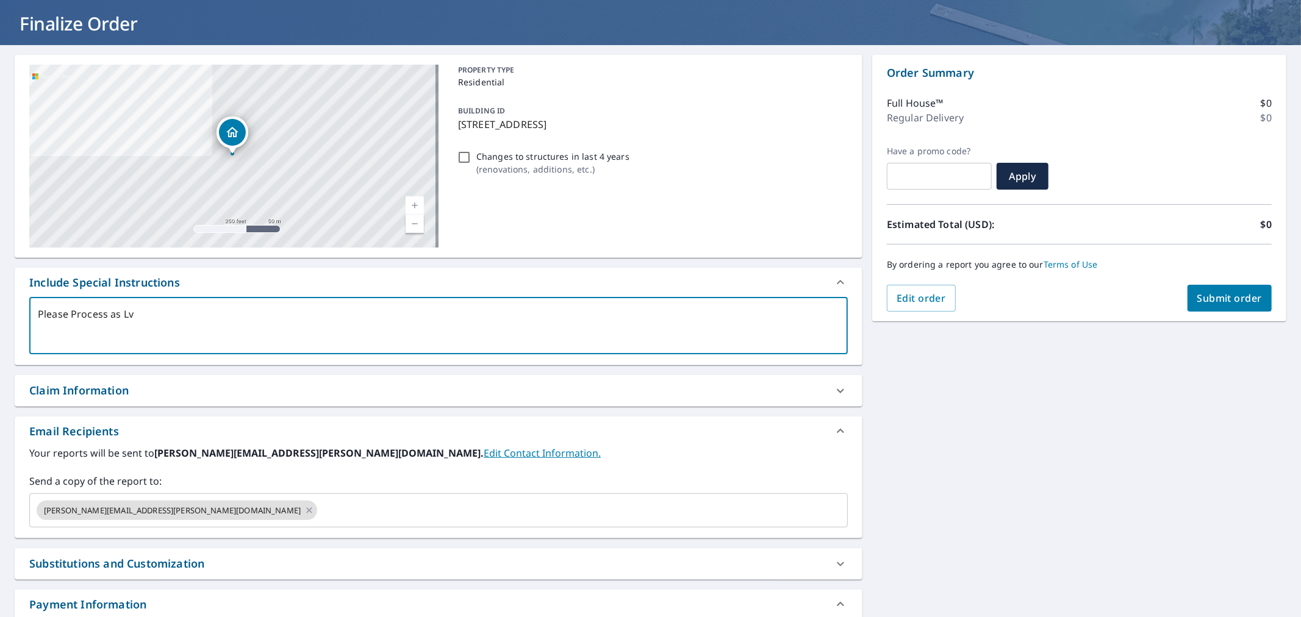
type textarea "Please Process as L"
type textarea "x"
checkbox input "true"
type textarea "Please Process as Lv"
type textarea "x"
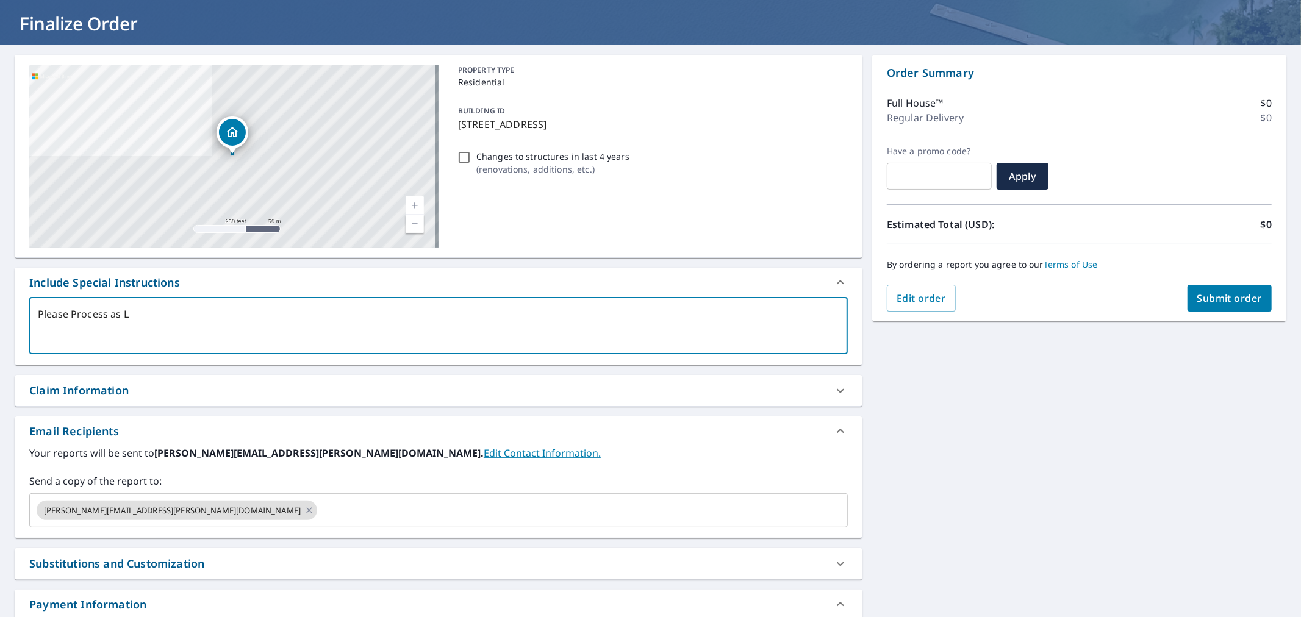
checkbox input "true"
type textarea "Please Process as L"
type textarea "x"
checkbox input "true"
type textarea "Please Process as Li"
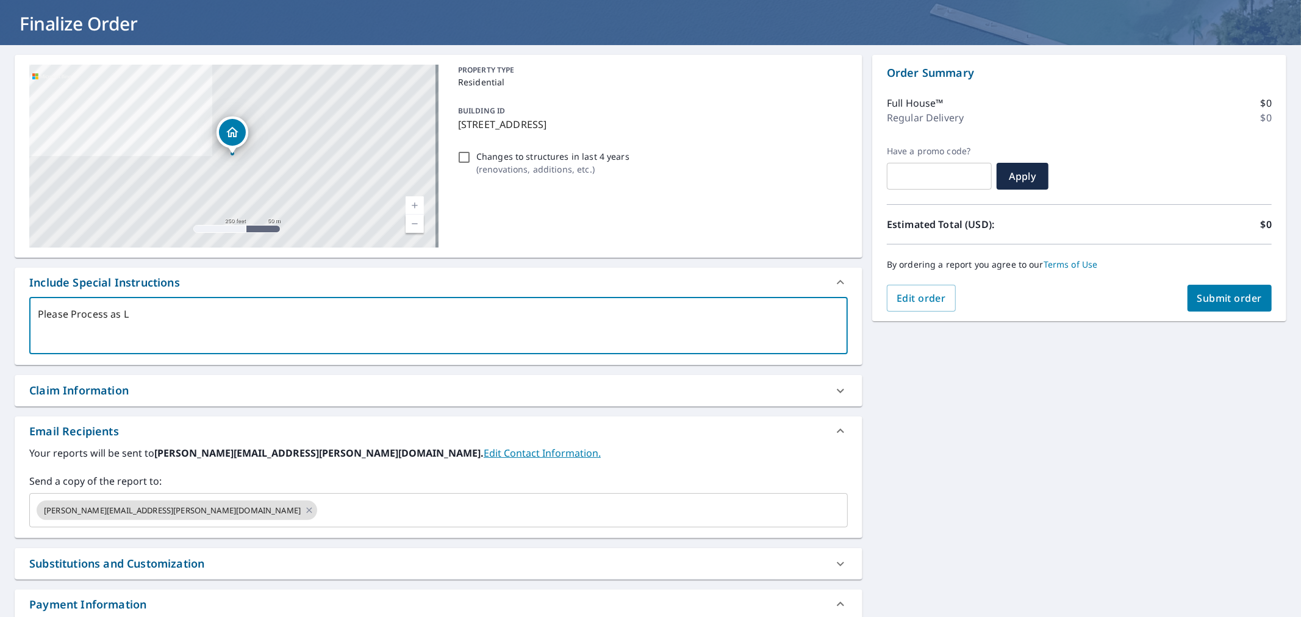
type textarea "x"
checkbox input "true"
type textarea "Please Process as Liv"
type textarea "x"
checkbox input "true"
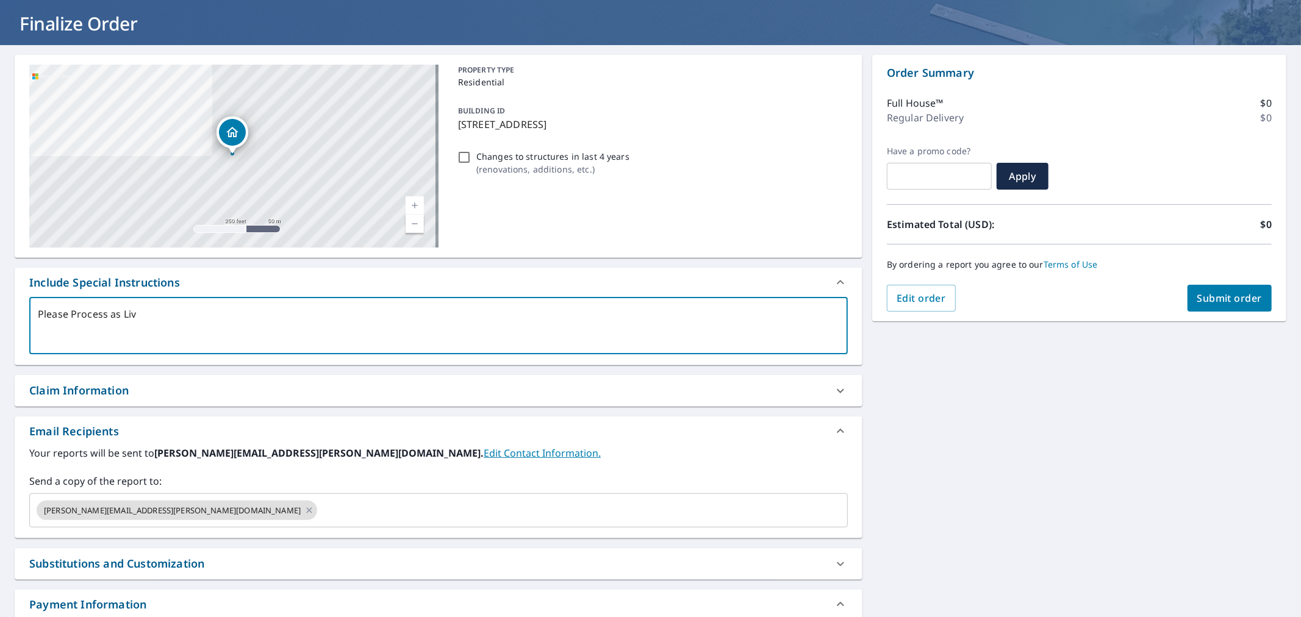
type textarea "Please Process as Live"
type textarea "x"
checkbox input "true"
type textarea "Please Process as Live"
type textarea "x"
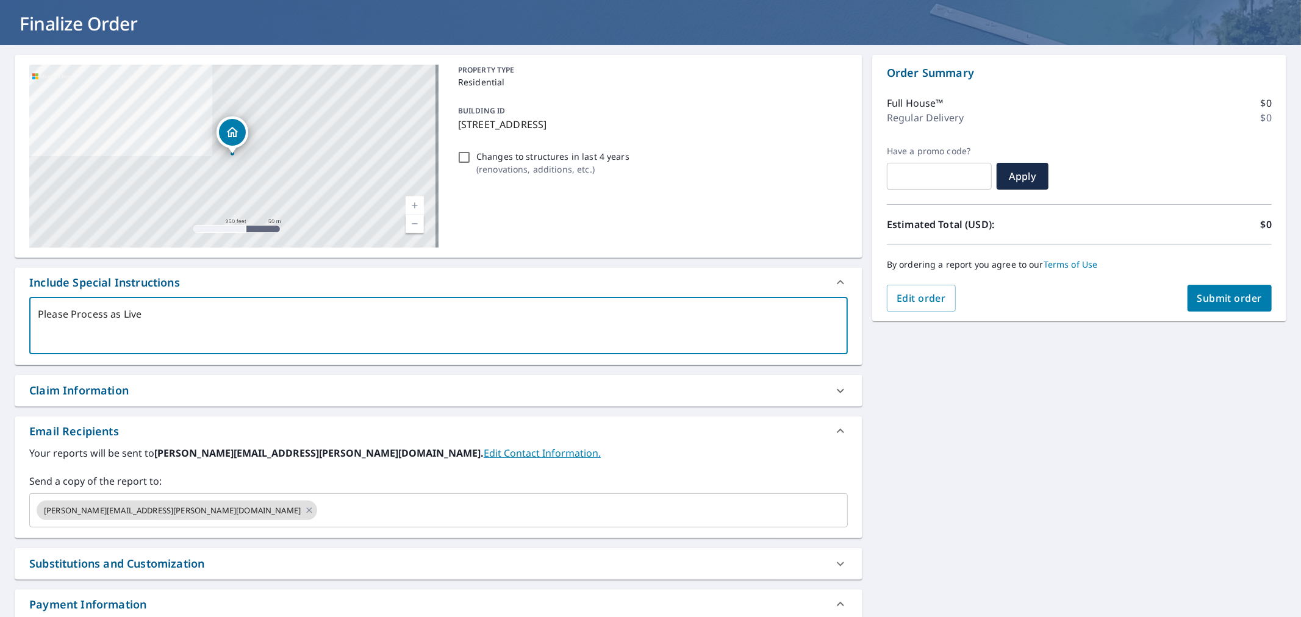
checkbox input "true"
type textarea "Please Process as Live o"
type textarea "x"
checkbox input "true"
type textarea "Please Process as Live or"
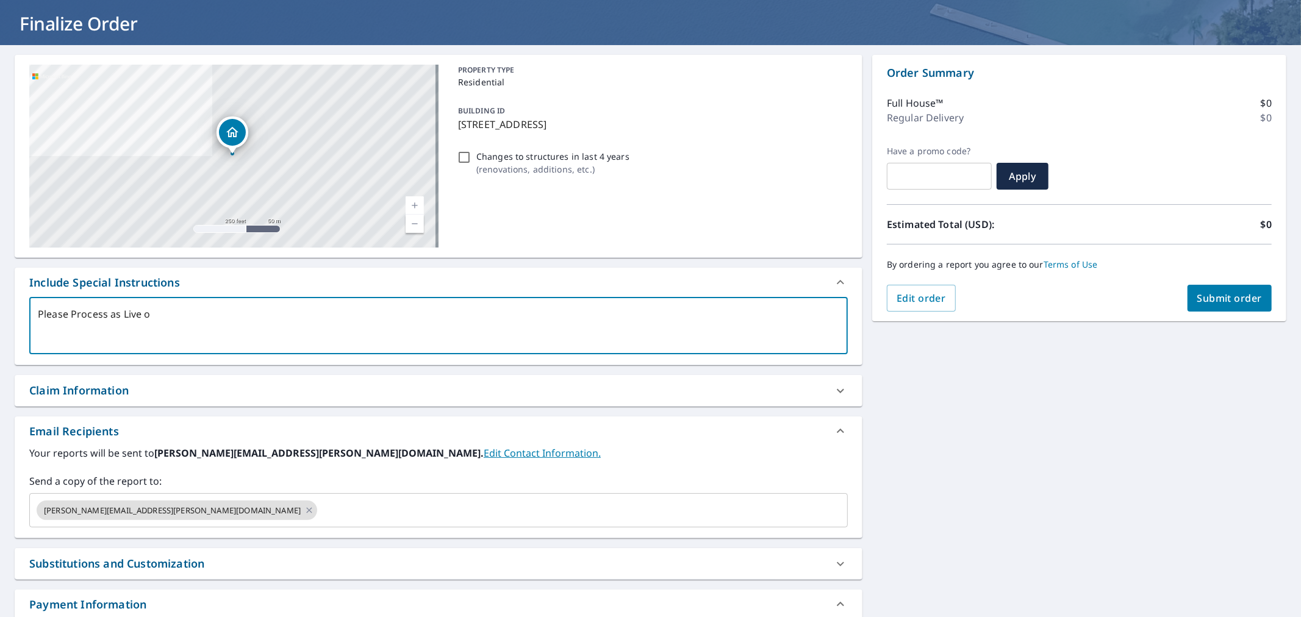
type textarea "x"
checkbox input "true"
type textarea "Please Process as Live ord"
type textarea "x"
checkbox input "true"
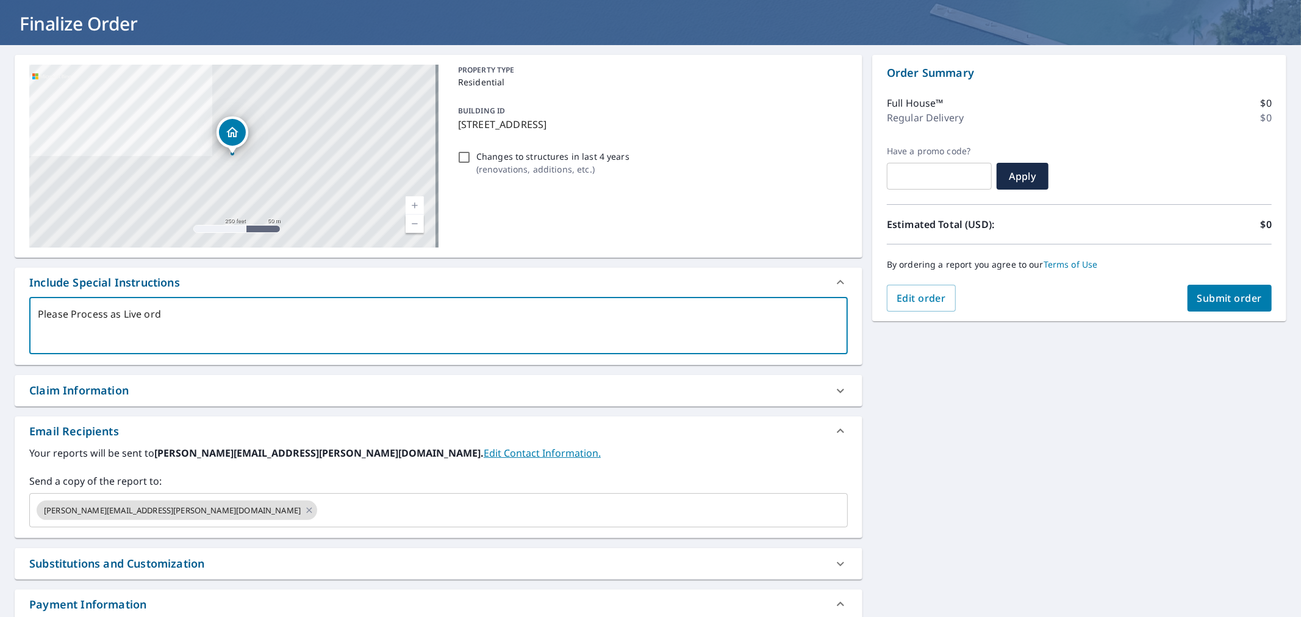
type textarea "Please Process as Live orde"
type textarea "x"
checkbox input "true"
type textarea "Please Process as Live order"
type textarea "x"
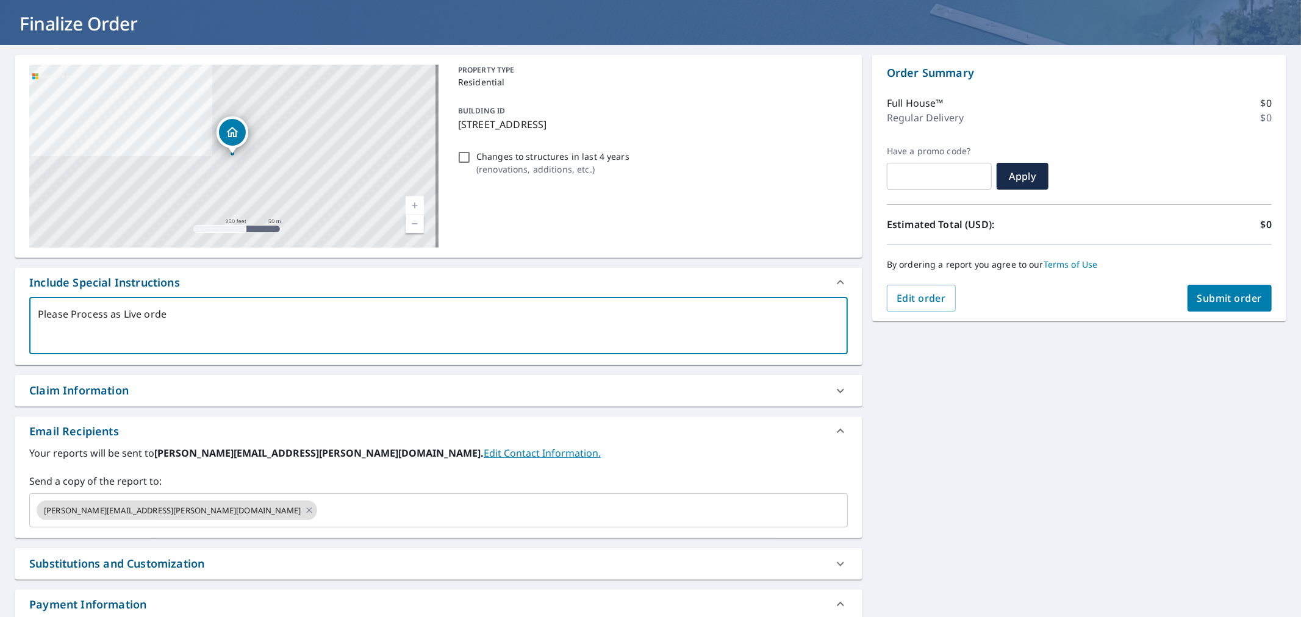
checkbox input "true"
type textarea "Please Process as Live order"
type textarea "x"
click at [319, 511] on input "text" at bounding box center [571, 510] width 505 height 23
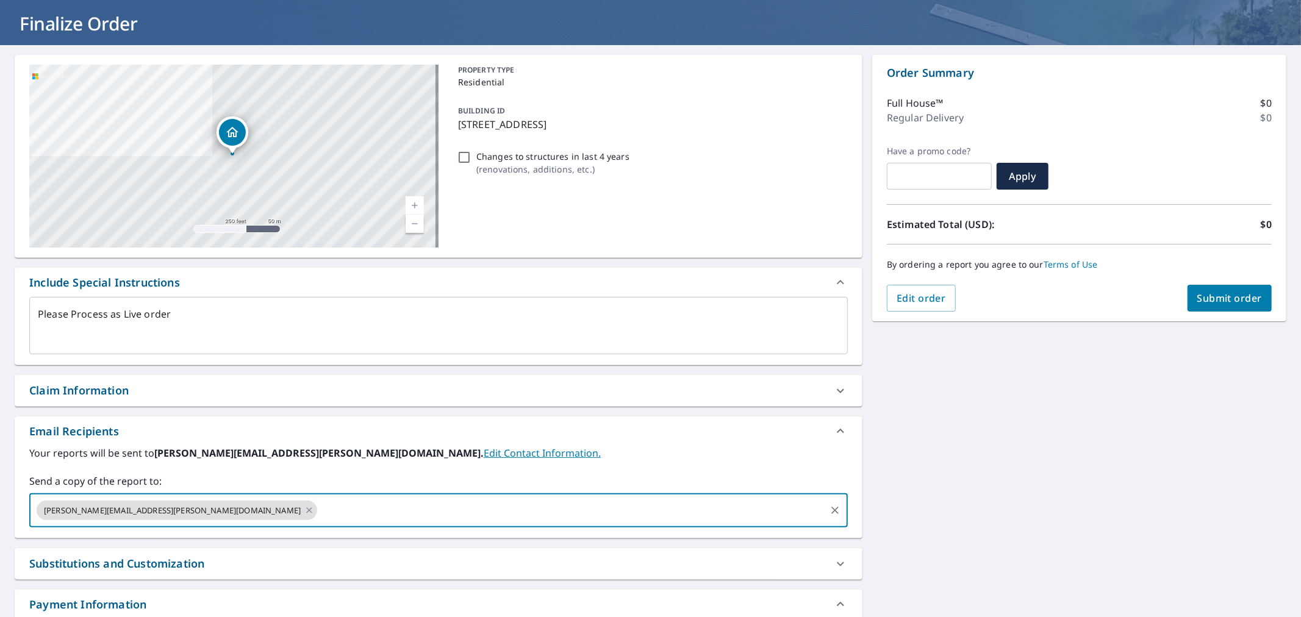
paste input "frantz@antoineexteriorsllc.com"
type input "frantz@antoineexteriorsllc.com"
type textarea "x"
checkbox input "true"
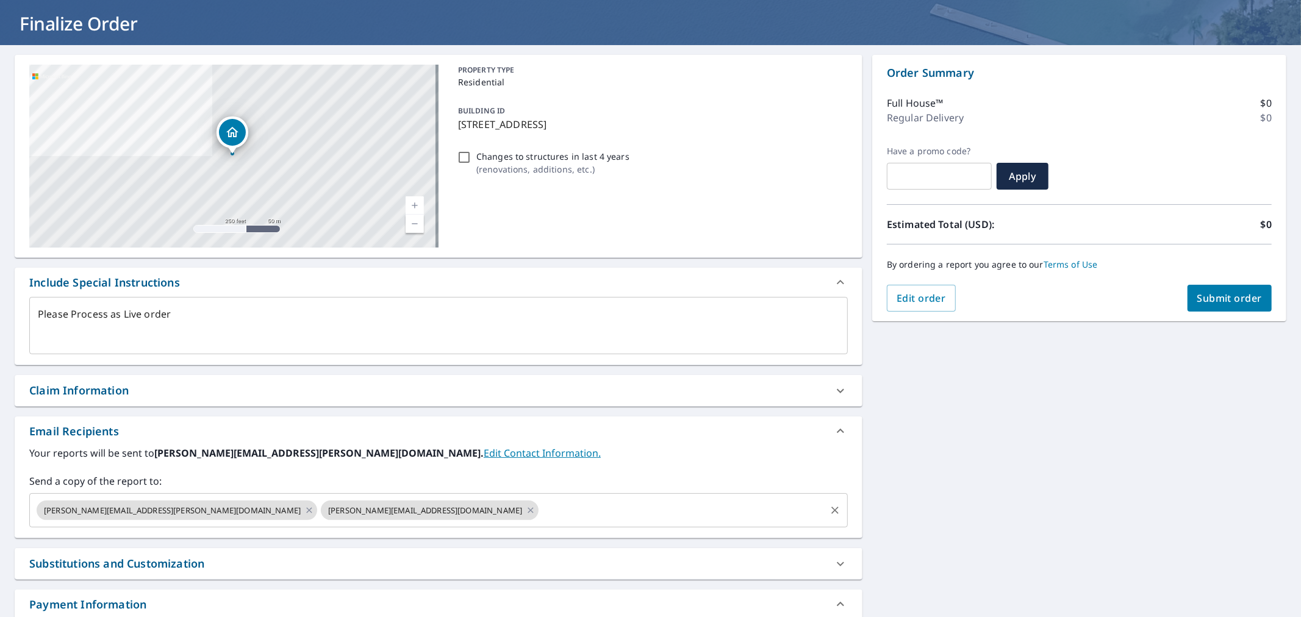
click at [541, 520] on input "text" at bounding box center [683, 510] width 284 height 23
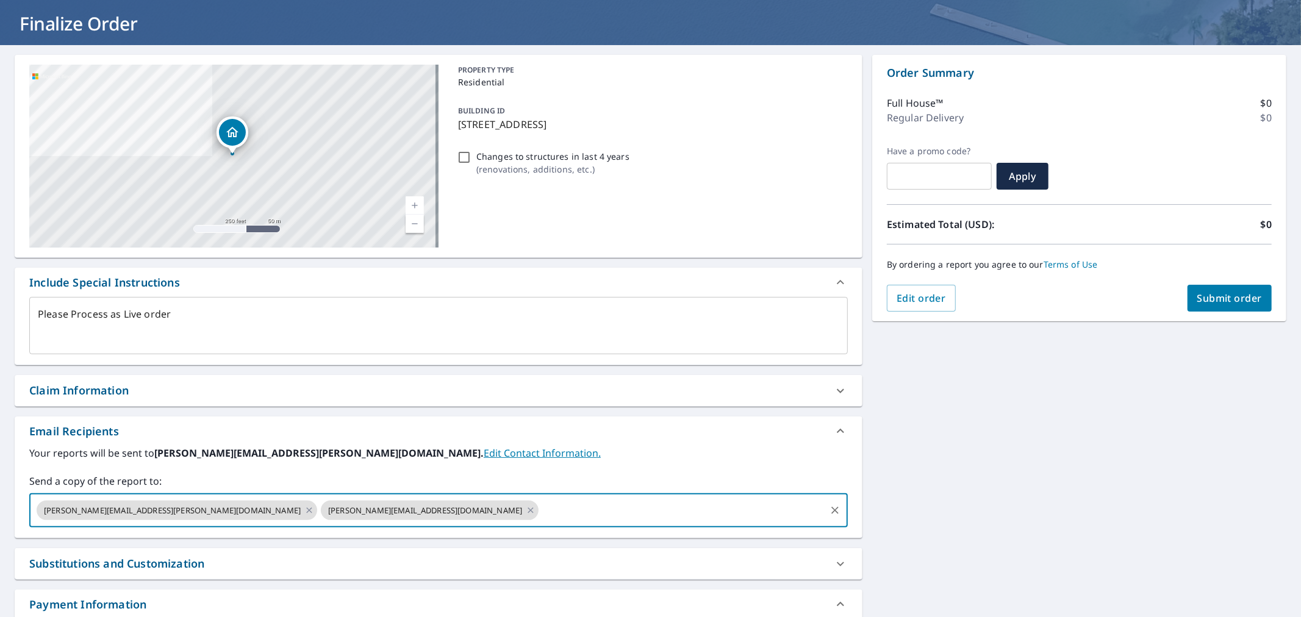
paste input "morgan@antoineexteriorsllc.com"
type input "morgan@antoineexteriorsllc.com"
type textarea "x"
checkbox input "true"
click at [1237, 292] on span "Submit order" at bounding box center [1230, 298] width 65 height 13
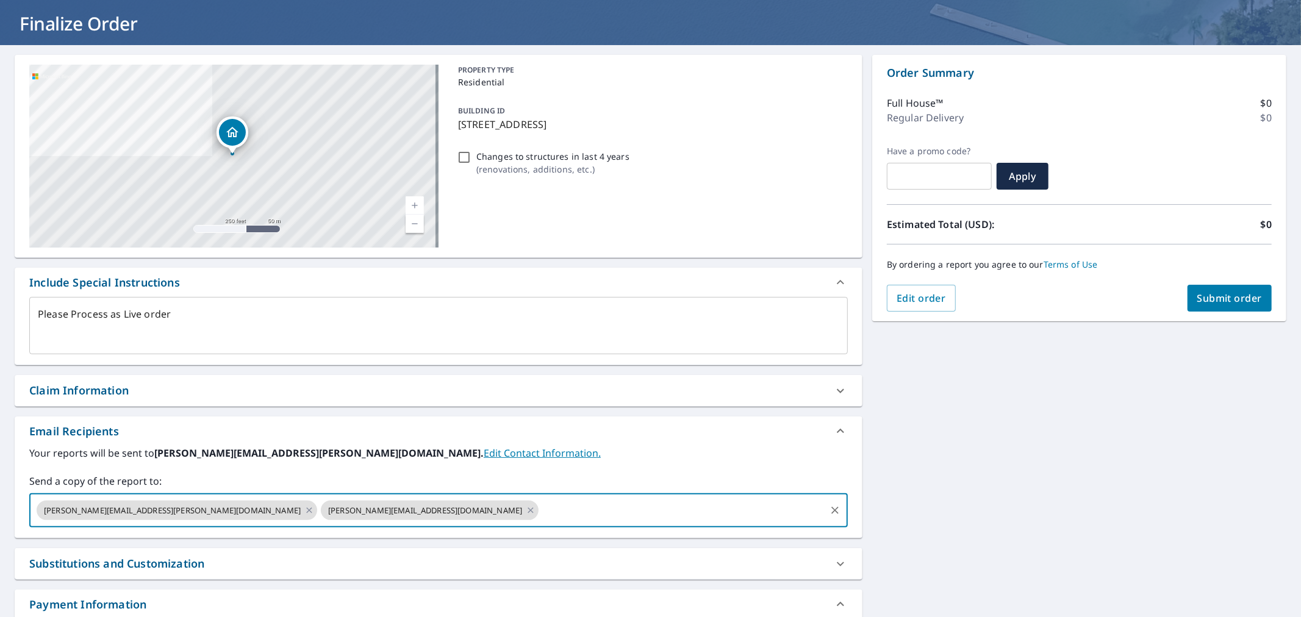
type textarea "x"
checkbox input "true"
